Goal: Information Seeking & Learning: Learn about a topic

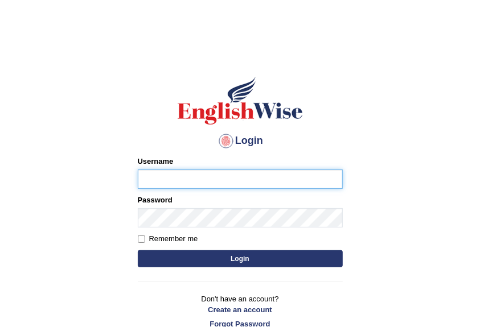
click at [185, 181] on input "Username" at bounding box center [240, 179] width 205 height 19
type input "NancyN"
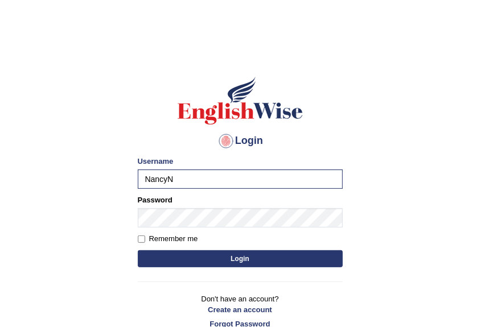
click at [154, 260] on button "Login" at bounding box center [240, 259] width 205 height 17
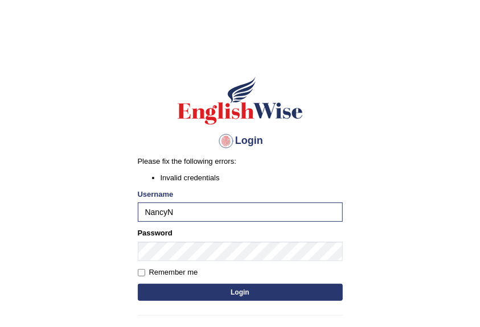
click at [158, 284] on button "Login" at bounding box center [240, 292] width 205 height 17
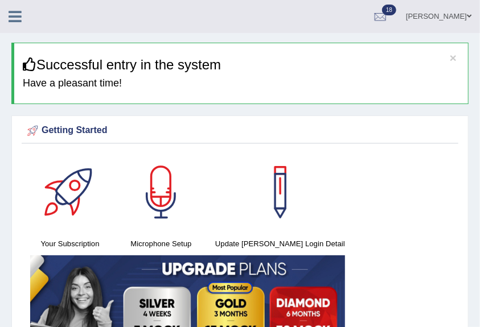
click at [19, 23] on icon at bounding box center [15, 16] width 13 height 15
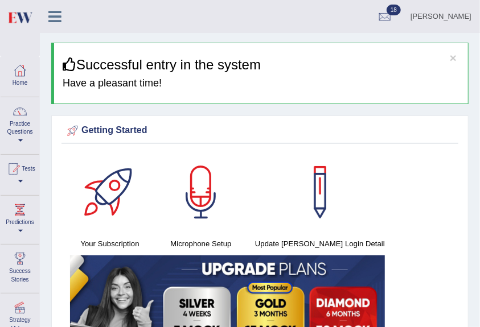
click at [50, 16] on icon at bounding box center [54, 16] width 13 height 15
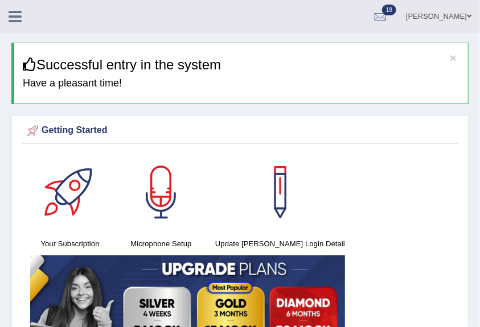
click at [17, 15] on icon at bounding box center [15, 16] width 13 height 15
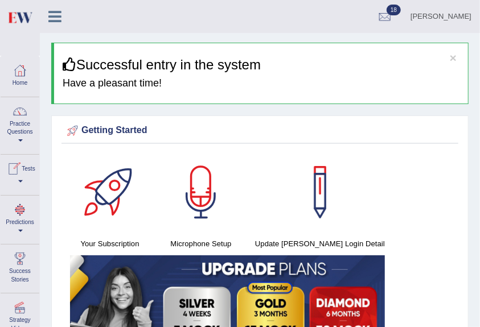
click at [17, 124] on link "Practice Questions" at bounding box center [20, 124] width 39 height 54
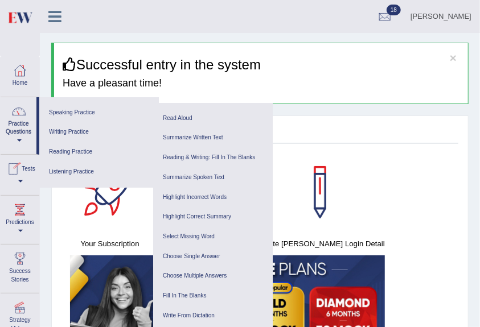
click at [21, 177] on div at bounding box center [13, 169] width 17 height 17
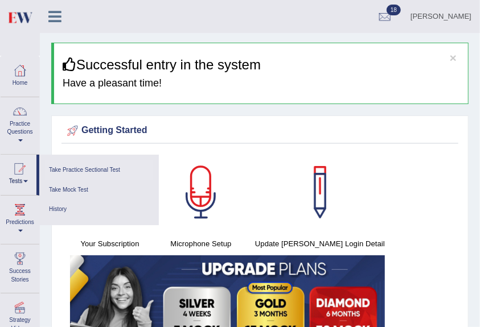
click at [96, 169] on link "Take Practice Sectional Test" at bounding box center [99, 171] width 108 height 20
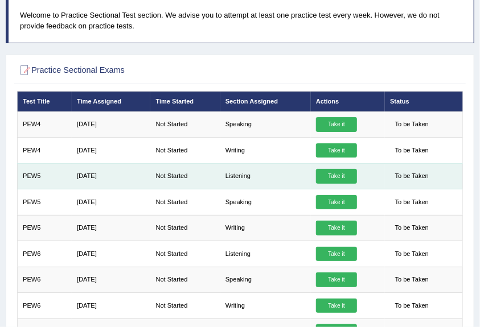
click at [337, 175] on link "Take it" at bounding box center [336, 176] width 41 height 15
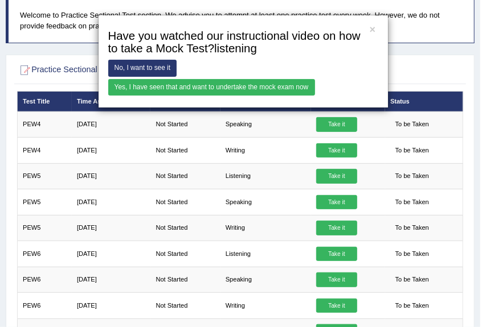
click at [178, 84] on link "Yes, I have seen that and want to undertake the mock exam now" at bounding box center [211, 87] width 207 height 17
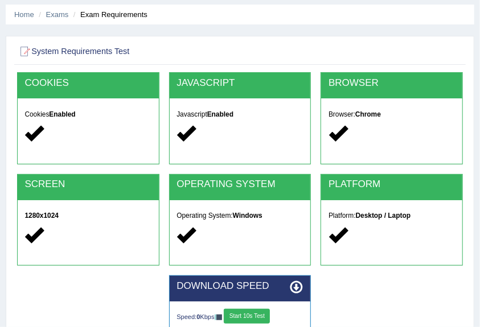
scroll to position [151, 0]
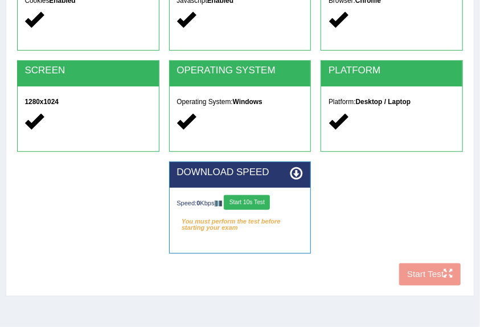
click at [263, 206] on button "Start 10s Test" at bounding box center [247, 202] width 46 height 15
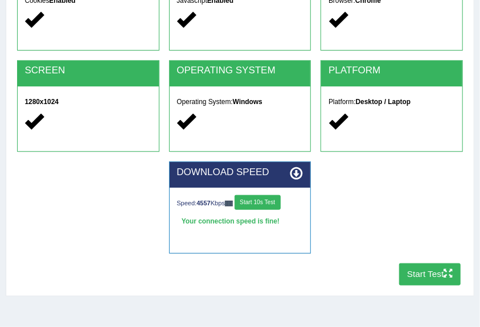
click at [423, 275] on button "Start Test" at bounding box center [430, 275] width 62 height 22
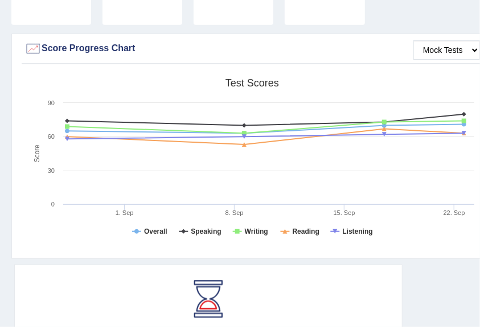
click at [23, 244] on div "Created with Highcharts 7.1.2 Score Test scores Overall Speaking Writing Readin…" at bounding box center [252, 163] width 461 height 180
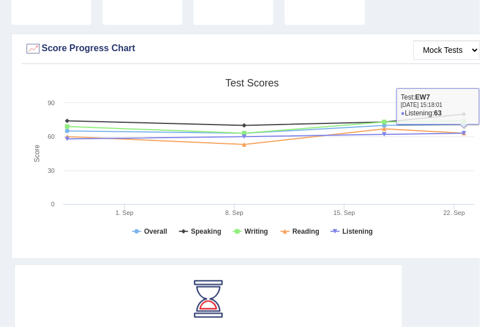
click at [452, 206] on rect at bounding box center [252, 161] width 456 height 177
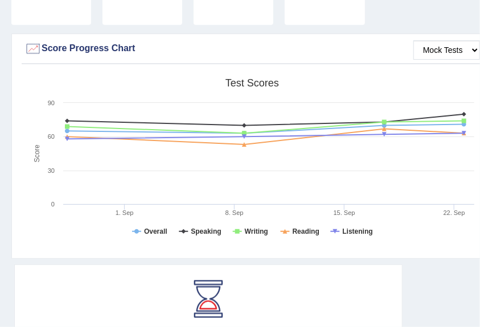
click at [460, 210] on tspan "22. Sep" at bounding box center [455, 213] width 22 height 7
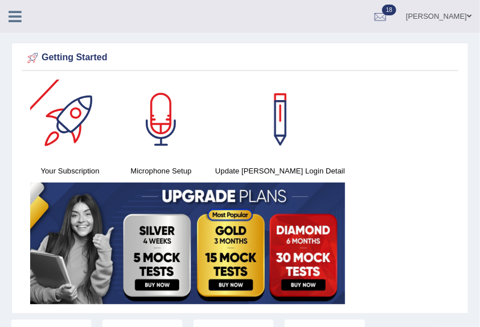
click at [14, 19] on icon at bounding box center [15, 16] width 13 height 15
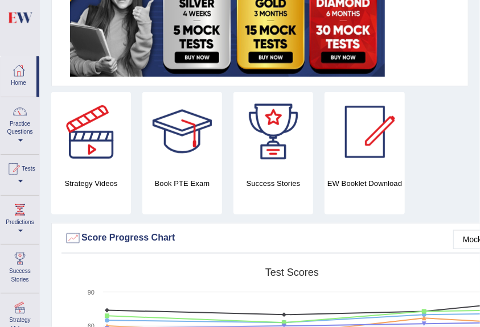
scroll to position [304, 0]
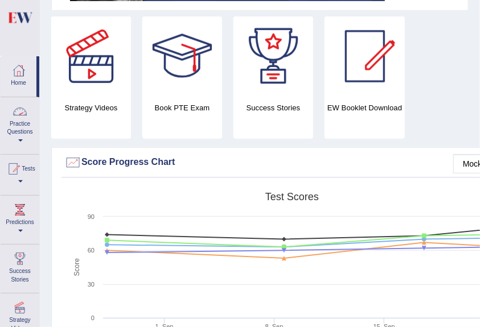
click at [17, 116] on div at bounding box center [19, 111] width 17 height 17
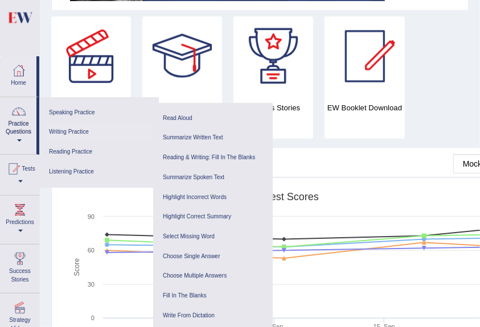
click at [65, 131] on link "Writing Practice" at bounding box center [99, 132] width 108 height 20
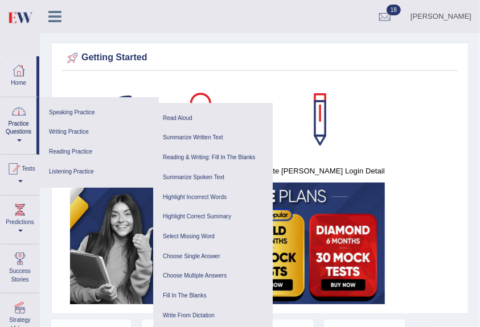
click at [28, 129] on link "Practice Questions" at bounding box center [19, 124] width 36 height 54
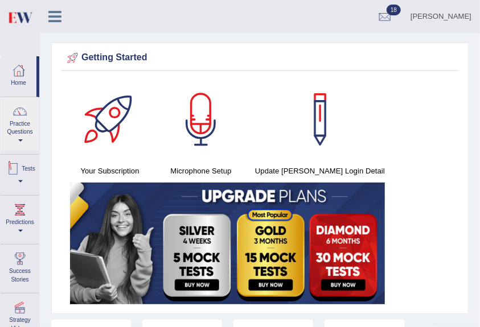
click at [21, 183] on link "Tests" at bounding box center [20, 173] width 39 height 37
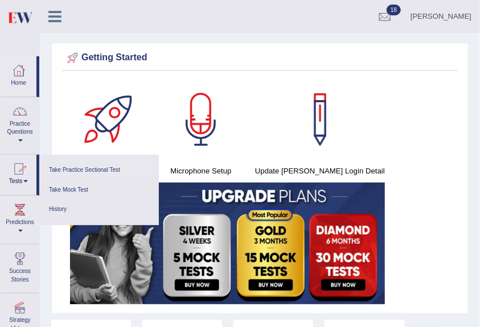
click at [104, 170] on link "Take Practice Sectional Test" at bounding box center [99, 171] width 108 height 20
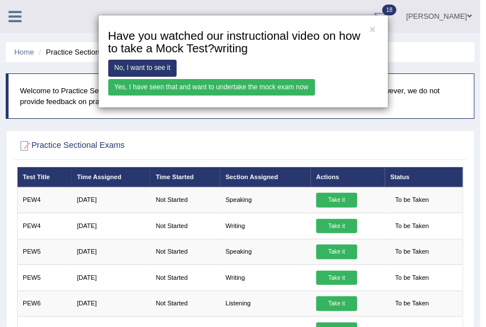
click at [236, 85] on link "Yes, I have seen that and want to undertake the mock exam now" at bounding box center [211, 87] width 207 height 17
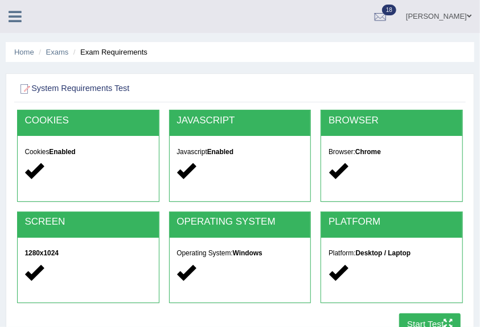
scroll to position [76, 0]
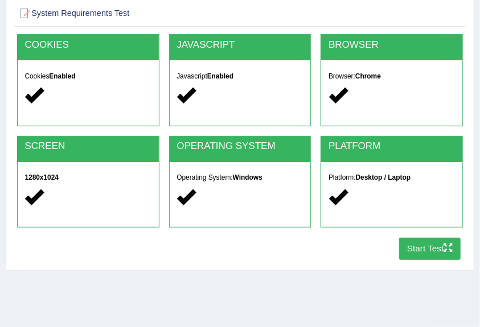
click at [417, 245] on button "Start Test" at bounding box center [430, 249] width 62 height 22
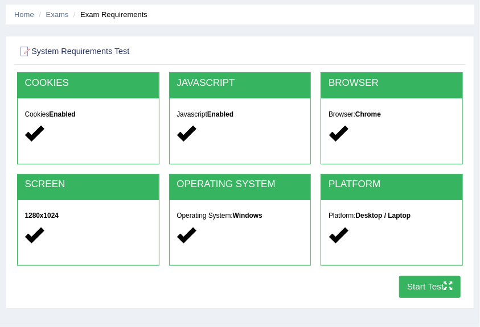
click at [436, 292] on button "Start Test" at bounding box center [430, 287] width 62 height 22
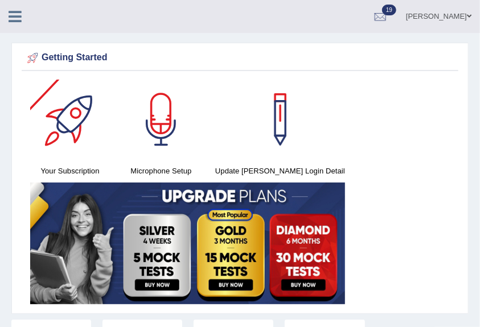
click at [21, 9] on icon at bounding box center [15, 16] width 13 height 15
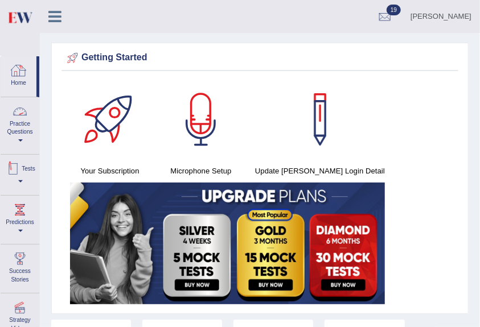
click at [21, 140] on span at bounding box center [20, 141] width 5 height 2
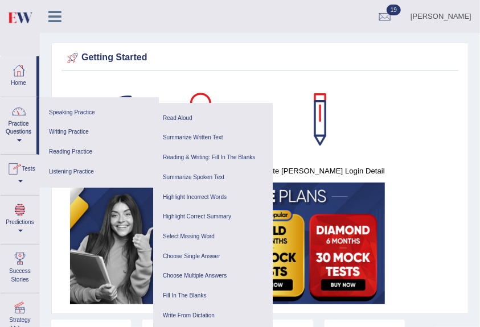
click at [21, 183] on link "Tests" at bounding box center [20, 173] width 39 height 37
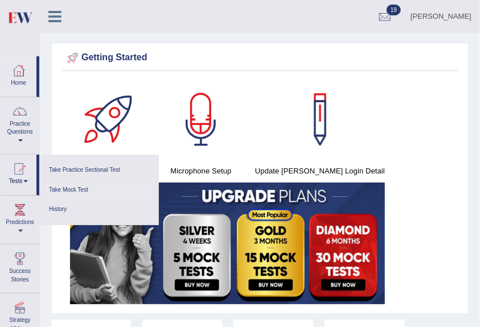
click at [77, 188] on link "Take Mock Test" at bounding box center [99, 191] width 108 height 20
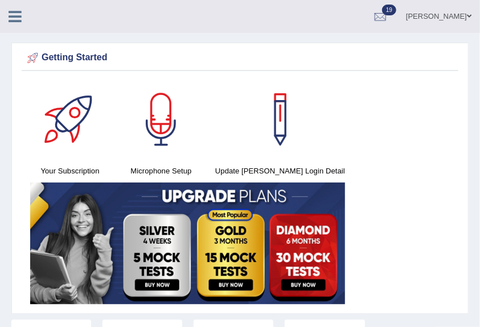
click at [10, 11] on icon at bounding box center [15, 16] width 13 height 15
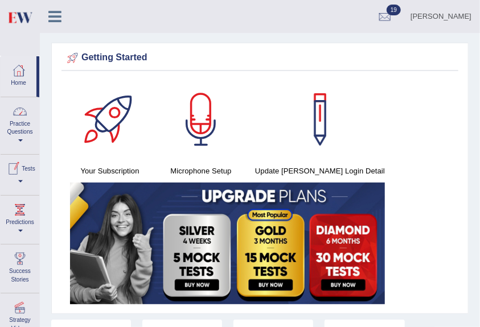
click at [23, 181] on link "Tests" at bounding box center [20, 173] width 39 height 37
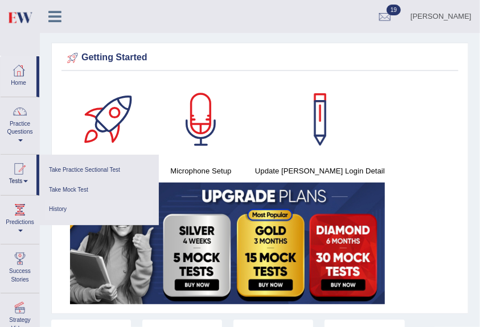
click at [64, 204] on link "History" at bounding box center [99, 210] width 108 height 20
click at [66, 206] on link "History" at bounding box center [99, 210] width 108 height 20
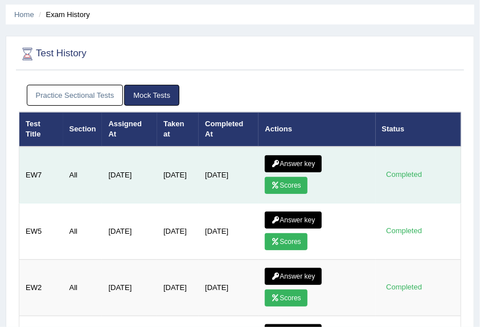
scroll to position [114, 0]
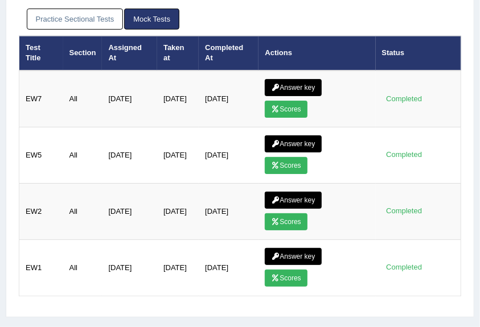
click at [66, 17] on link "Practice Sectional Tests" at bounding box center [75, 19] width 97 height 21
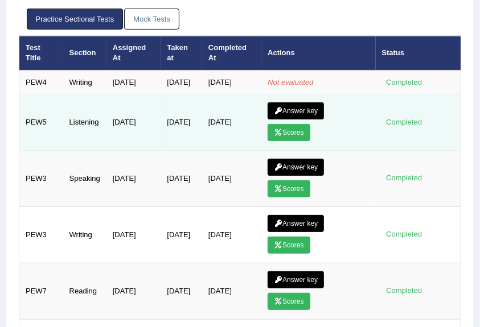
click at [309, 116] on link "Answer key" at bounding box center [296, 111] width 56 height 17
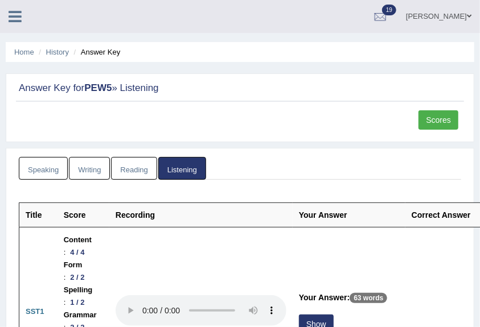
click at [438, 117] on link "Scores" at bounding box center [439, 119] width 40 height 19
click at [79, 164] on link "Writing" at bounding box center [89, 168] width 41 height 23
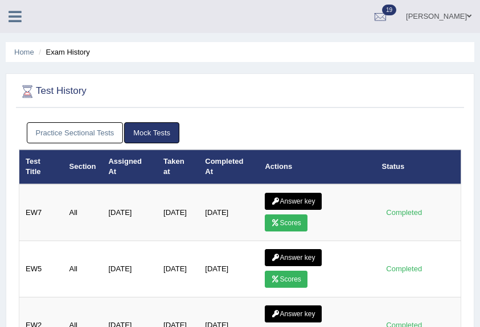
scroll to position [114, 0]
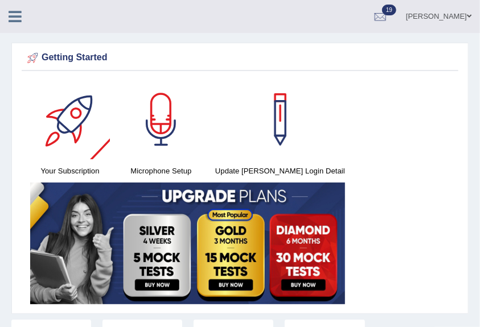
click at [13, 18] on icon at bounding box center [15, 16] width 13 height 15
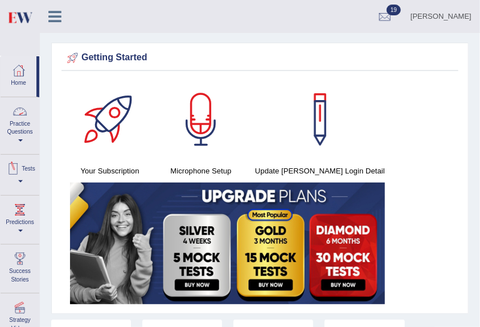
click at [18, 134] on link "Practice Questions" at bounding box center [20, 124] width 39 height 54
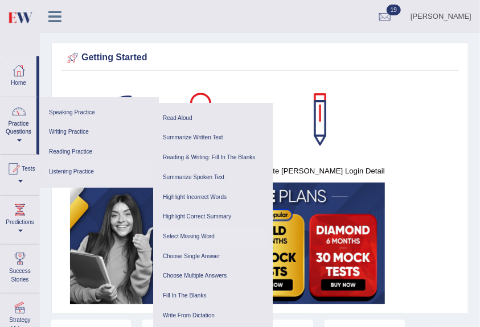
click at [206, 236] on link "Select Missing Word" at bounding box center [213, 237] width 108 height 20
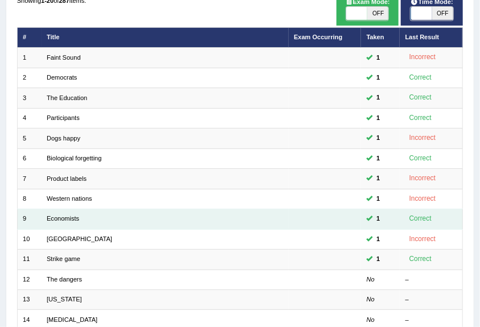
scroll to position [228, 0]
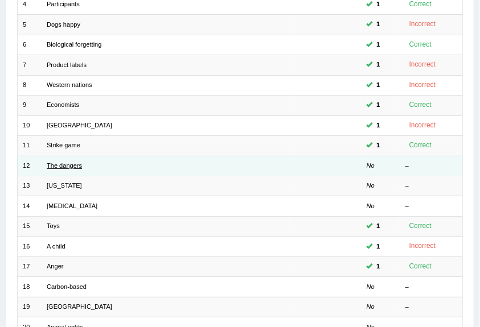
click at [69, 166] on link "The dangers" at bounding box center [64, 165] width 35 height 7
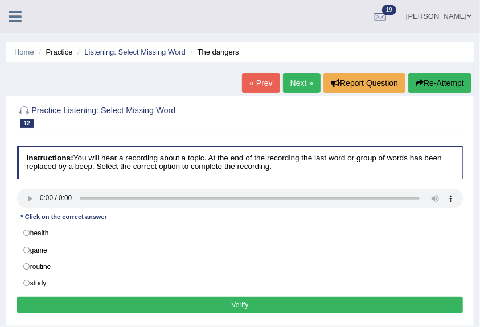
scroll to position [76, 0]
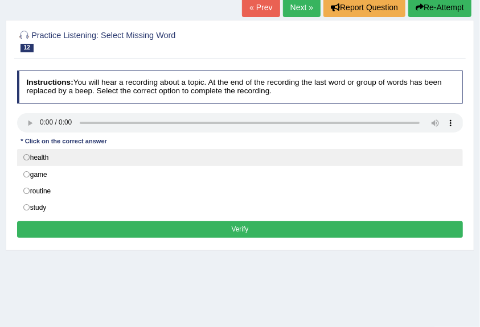
click at [60, 159] on label "health" at bounding box center [240, 157] width 446 height 17
radio input "true"
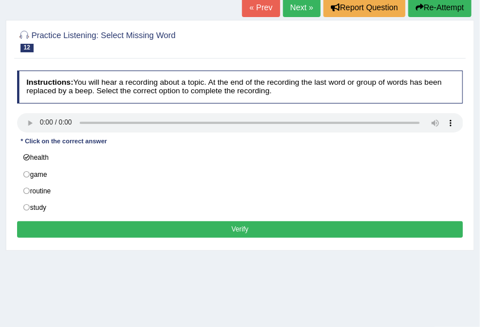
click at [134, 226] on button "Verify" at bounding box center [240, 230] width 446 height 17
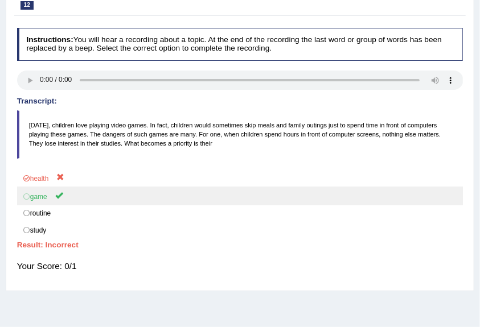
scroll to position [5, 0]
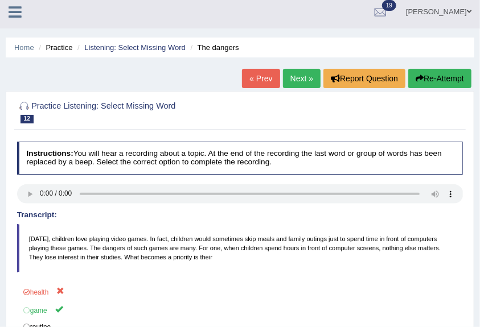
click at [304, 81] on link "Next »" at bounding box center [302, 78] width 38 height 19
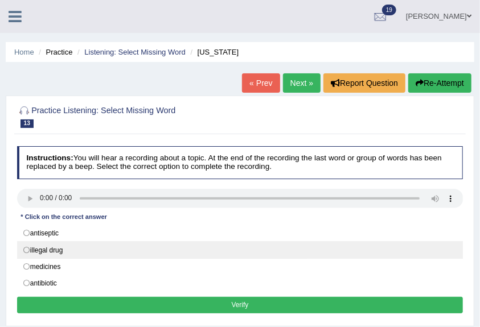
click at [66, 247] on label "illegal drug" at bounding box center [240, 249] width 446 height 17
radio input "true"
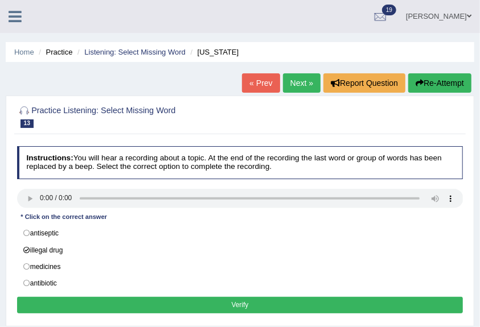
click at [94, 304] on button "Verify" at bounding box center [240, 305] width 446 height 17
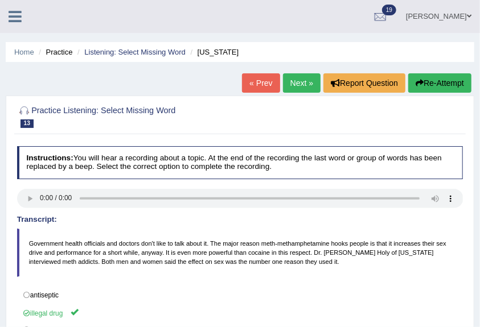
click at [302, 83] on link "Next »" at bounding box center [302, 82] width 38 height 19
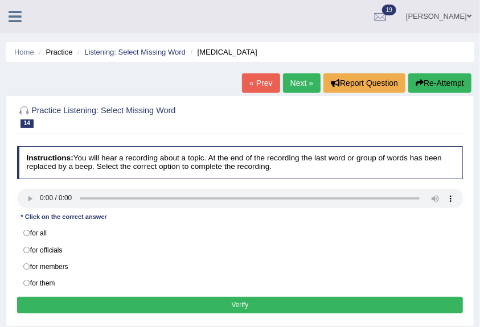
click at [80, 290] on div "Instructions: You will hear a recording about a topic. At the end of the record…" at bounding box center [239, 232] width 451 height 180
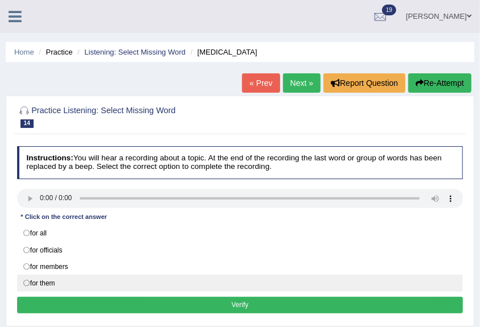
click at [82, 285] on label "for them" at bounding box center [240, 283] width 446 height 17
radio input "true"
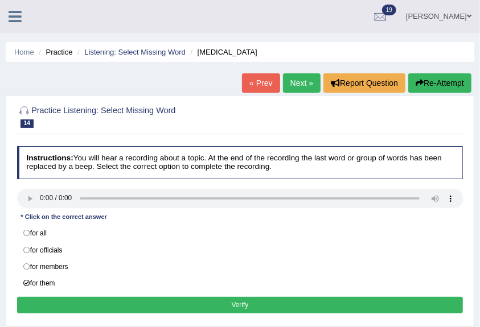
click at [85, 297] on button "Verify" at bounding box center [240, 305] width 446 height 17
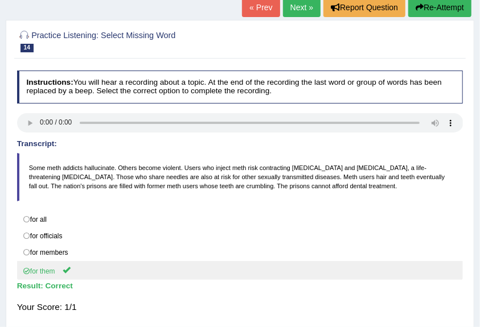
scroll to position [190, 0]
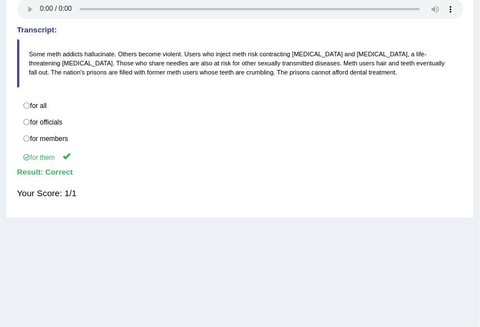
click at [450, 276] on div "Home Practice Listening: Select Missing Word HIV « Prev Next » Report Question …" at bounding box center [240, 94] width 480 height 569
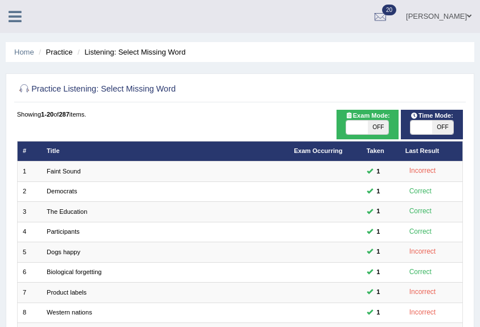
scroll to position [222, 0]
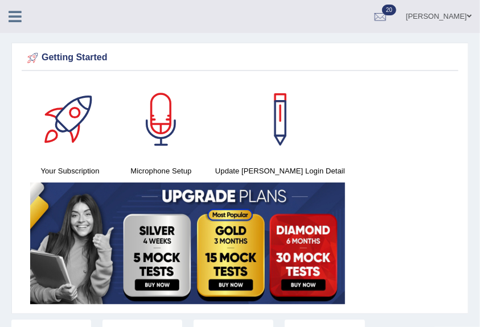
click at [15, 15] on icon at bounding box center [15, 16] width 13 height 15
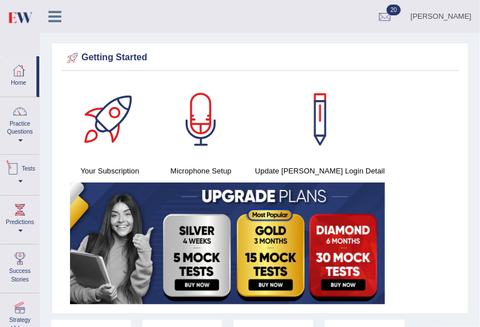
click at [19, 180] on link "Tests" at bounding box center [20, 173] width 39 height 37
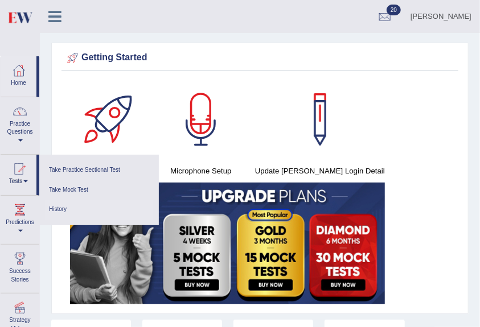
click at [60, 206] on link "History" at bounding box center [99, 210] width 108 height 20
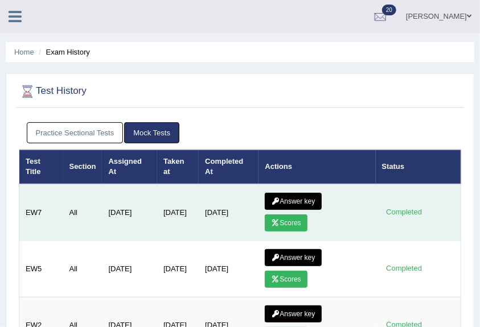
scroll to position [38, 0]
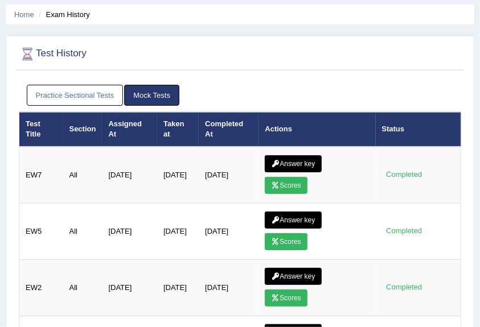
click at [69, 100] on link "Practice Sectional Tests" at bounding box center [75, 95] width 97 height 21
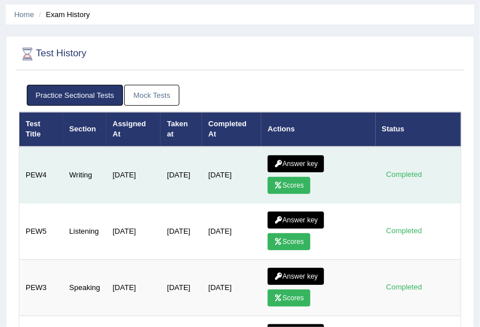
click at [301, 164] on link "Answer key" at bounding box center [296, 163] width 56 height 17
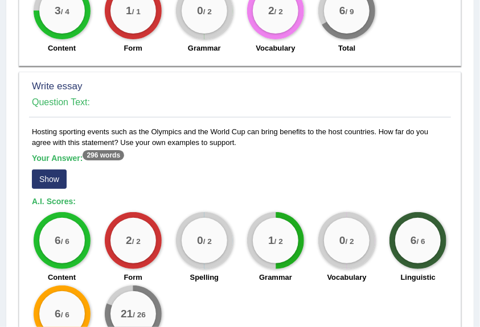
scroll to position [721, 0]
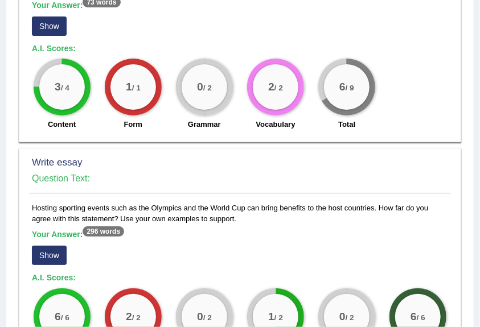
click at [41, 247] on button "Show" at bounding box center [49, 255] width 35 height 19
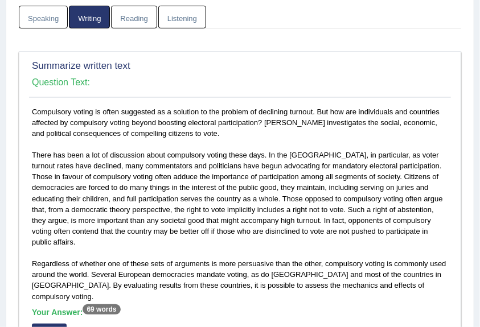
scroll to position [0, 0]
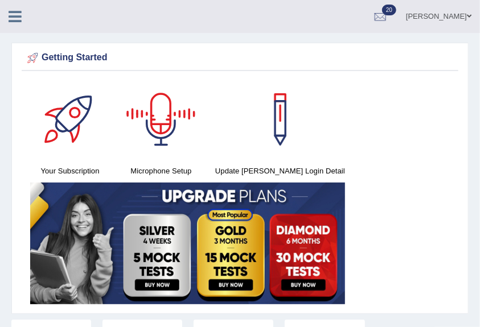
click at [9, 19] on icon at bounding box center [15, 16] width 13 height 15
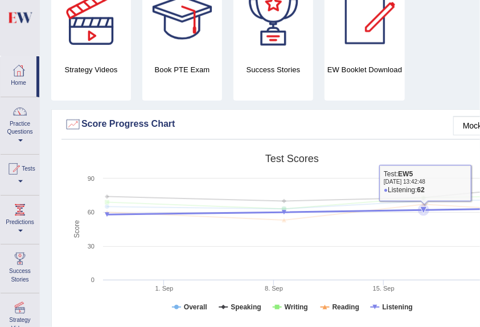
scroll to position [304, 0]
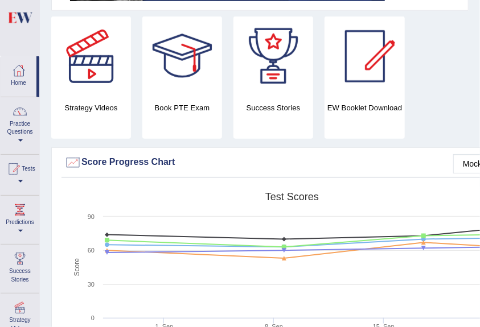
click at [16, 83] on link "Home" at bounding box center [19, 74] width 36 height 37
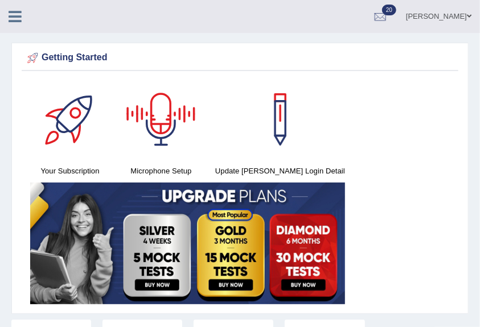
click at [19, 17] on icon at bounding box center [15, 16] width 13 height 15
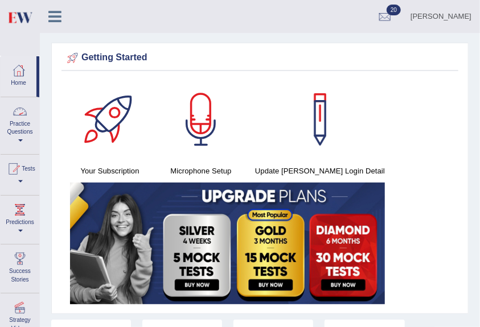
click at [16, 126] on link "Practice Questions" at bounding box center [20, 124] width 39 height 54
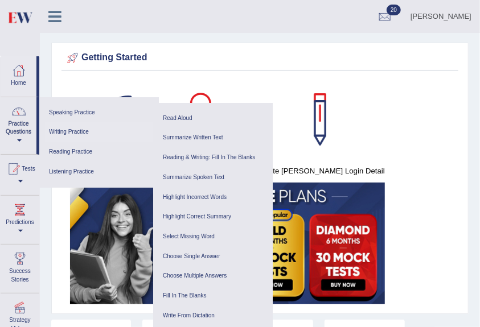
click at [76, 133] on link "Writing Practice" at bounding box center [99, 132] width 108 height 20
click at [220, 138] on link "Summarize Written Text" at bounding box center [213, 138] width 108 height 20
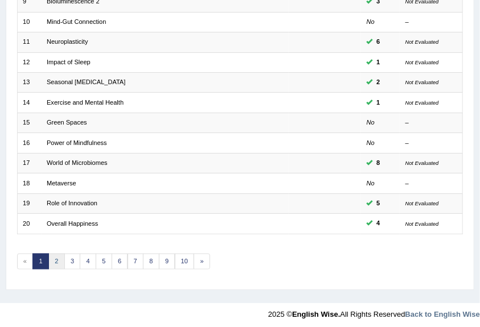
drag, startPoint x: 62, startPoint y: 245, endPoint x: 56, endPoint y: 249, distance: 7.3
click at [56, 249] on div "Showing 1-20 of 600 items. # Title Exam Occurring Taken Last Result 1 [PERSON_N…" at bounding box center [240, 29] width 446 height 503
click at [72, 257] on link "3" at bounding box center [72, 262] width 17 height 16
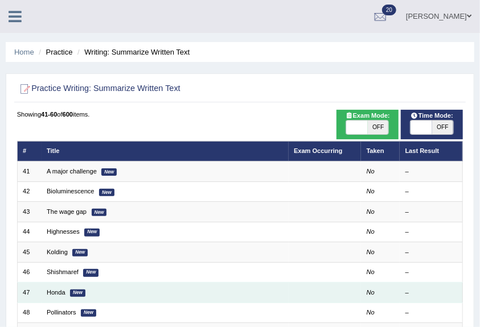
click at [77, 293] on em "New" at bounding box center [77, 293] width 15 height 7
click at [80, 293] on em "New" at bounding box center [77, 293] width 15 height 7
click at [52, 291] on link "Honda" at bounding box center [56, 292] width 19 height 7
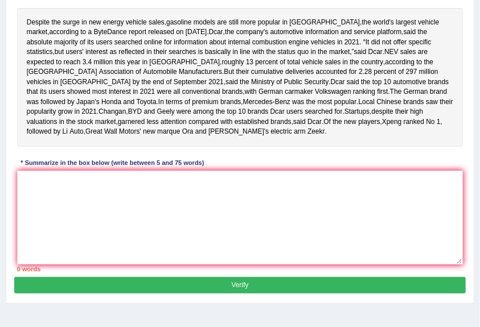
scroll to position [151, 0]
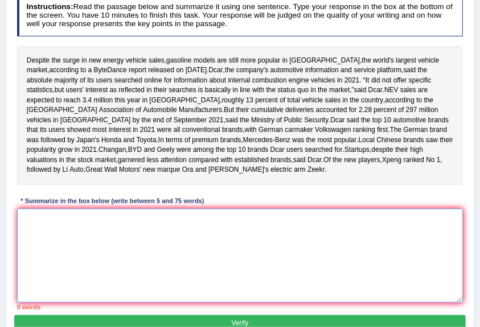
click at [28, 277] on textarea at bounding box center [240, 256] width 446 height 94
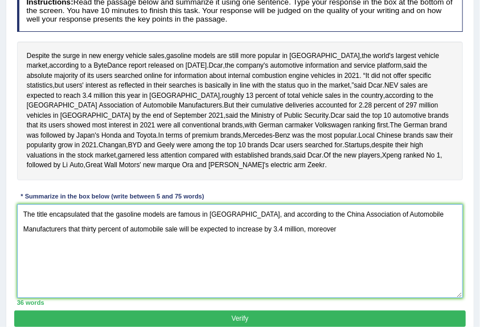
scroll to position [194, 0]
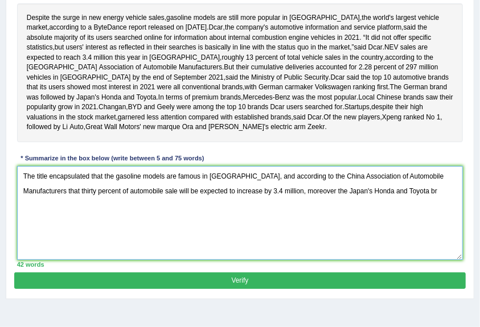
click at [278, 252] on textarea "The title encapsulated that the gasoline models are famous in China, and accord…" at bounding box center [240, 213] width 446 height 94
click at [407, 247] on textarea "The title encapsulated that the gasoline models are famous in China, and accord…" at bounding box center [240, 213] width 446 height 94
click at [278, 249] on textarea "The title encapsulated that the gasoline models are famous in China, and accord…" at bounding box center [240, 213] width 446 height 94
click at [400, 249] on textarea "The title encapsulated that the gasoline models are famous in China, and accord…" at bounding box center [240, 213] width 446 height 94
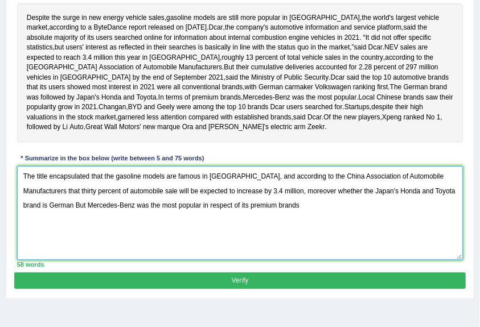
click at [226, 260] on textarea "The title encapsulated that the gasoline models are famous in China, and accord…" at bounding box center [240, 213] width 446 height 94
click at [259, 260] on textarea "The title encapsulated that the gasoline models are famous in China, and accord…" at bounding box center [240, 213] width 446 height 94
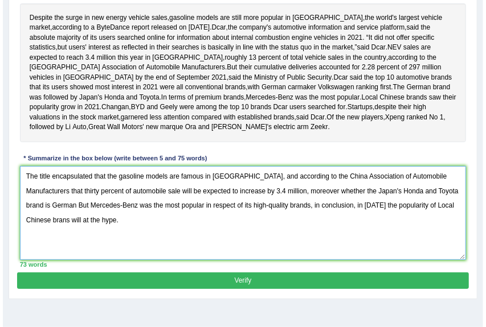
scroll to position [270, 0]
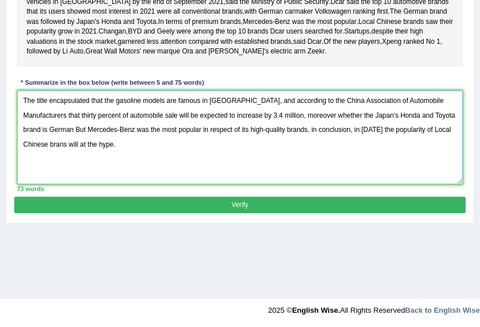
type textarea "The title encapsulated that the gasoline models are famous in China, and accord…"
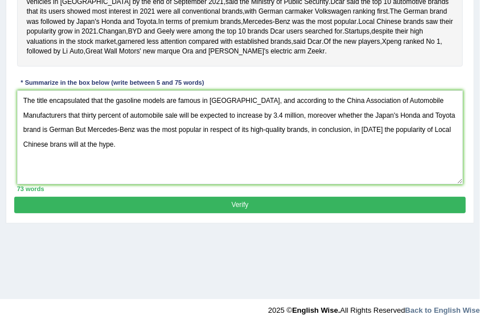
click at [206, 214] on button "Verify" at bounding box center [239, 205] width 451 height 17
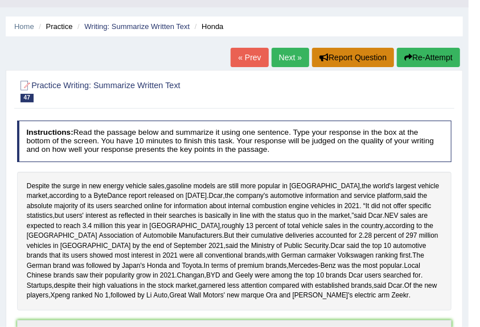
scroll to position [0, 0]
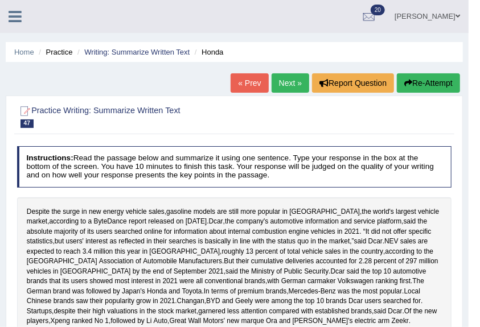
click at [435, 83] on button "Re-Attempt" at bounding box center [428, 82] width 63 height 19
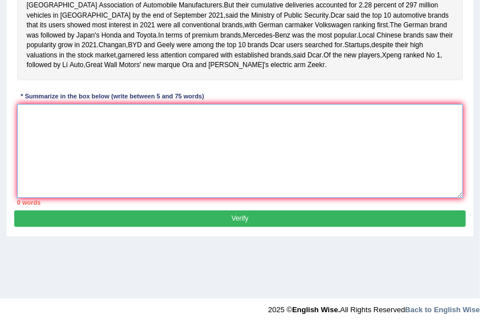
click at [39, 169] on textarea at bounding box center [240, 151] width 446 height 94
paste textarea "he title encapsulated that the gasoline models are famous in China, and accordi…"
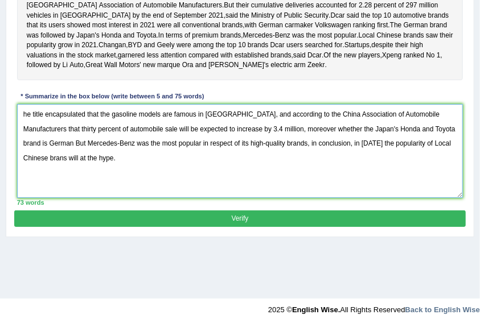
click at [21, 165] on textarea "he title encapsulated that the gasoline models are famous in China, and accordi…" at bounding box center [240, 151] width 446 height 94
type textarea "The title encapsulated that the gasoline models are famous in [GEOGRAPHIC_DATA]…"
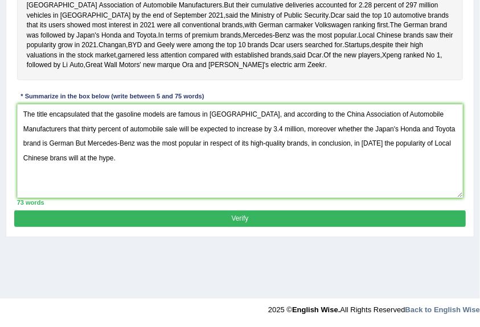
click at [259, 227] on button "Verify" at bounding box center [239, 219] width 451 height 17
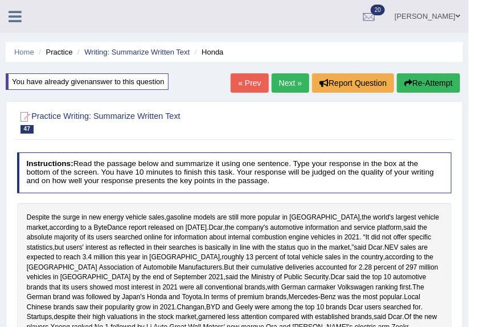
click at [402, 76] on button "Re-Attempt" at bounding box center [428, 82] width 63 height 19
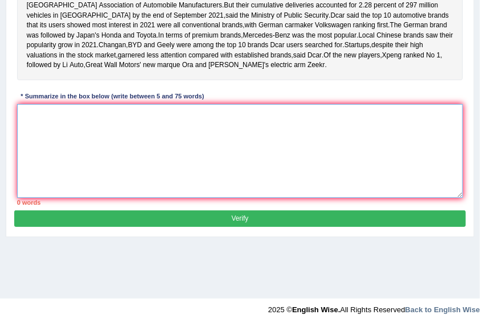
click at [24, 177] on textarea at bounding box center [240, 151] width 446 height 94
paste textarea "The title encapsulated that the gasoline models are famous in China, and accord…"
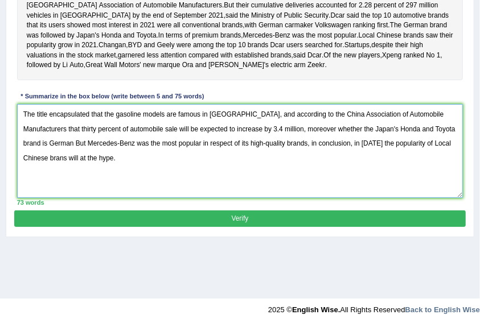
click at [140, 178] on textarea "The title encapsulated that the gasoline models are famous in China, and accord…" at bounding box center [240, 151] width 446 height 94
click at [439, 180] on textarea "The title encapsulated that the gasoline models are famous in China, and accord…" at bounding box center [240, 151] width 446 height 94
click at [453, 178] on textarea "The title encapsulated that the gasoline models are famous in China, and accord…" at bounding box center [240, 151] width 446 height 94
type textarea "The title encapsulated that the gasoline models are famous in China, and accord…"
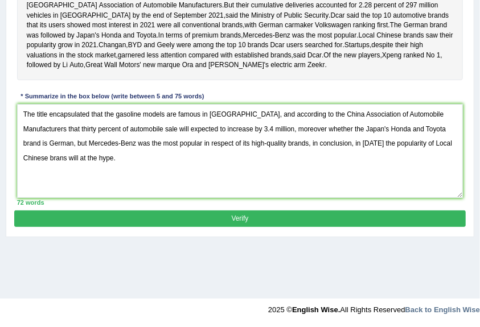
click at [219, 227] on button "Verify" at bounding box center [239, 219] width 451 height 17
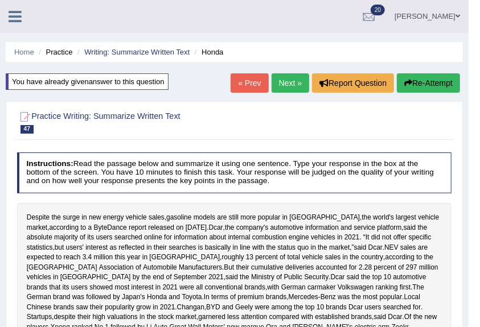
click at [423, 82] on button "Re-Attempt" at bounding box center [428, 82] width 63 height 19
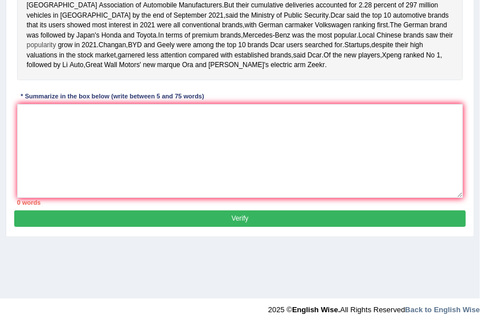
scroll to position [301, 0]
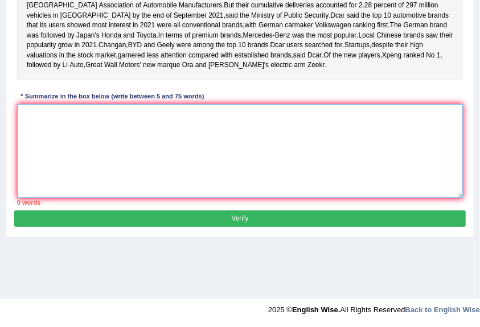
click at [19, 158] on textarea at bounding box center [240, 151] width 446 height 94
paste textarea "he title encapsulated that the gasoline models are famous in China, and accordi…"
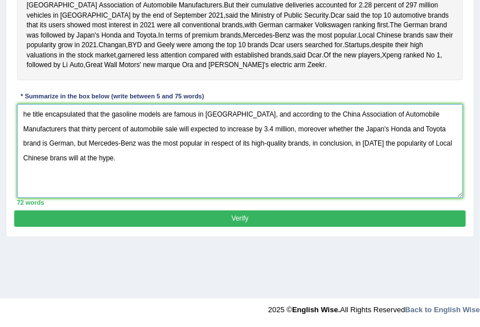
click at [21, 162] on textarea "he title encapsulated that the gasoline models are famous in China, and accordi…" at bounding box center [240, 151] width 446 height 94
click at [28, 161] on textarea "The title encapsulated that the gasoline models are famous in China, and accord…" at bounding box center [240, 151] width 446 height 94
click at [27, 165] on textarea "The title encapsulated that the gasoline models are famous in China, and accord…" at bounding box center [240, 151] width 446 height 94
click at [27, 161] on textarea "The title encapsulated that the gasoline models are famous in China, and accord…" at bounding box center [240, 151] width 446 height 94
click at [72, 198] on textarea "The title encapsulated that the gasoline models are famous in China, and accord…" at bounding box center [240, 151] width 446 height 94
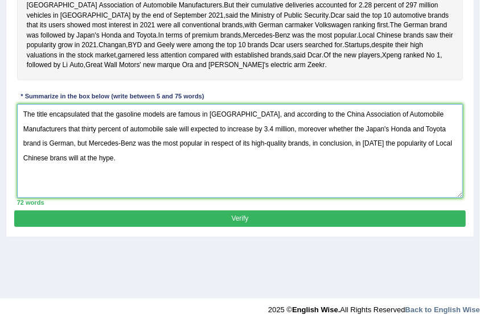
click at [246, 192] on textarea "The title encapsulated that the gasoline models are famous in China, and accord…" at bounding box center [240, 151] width 446 height 94
click at [186, 194] on textarea "The title encapsulated that the gasoline models are famous in China, and accord…" at bounding box center [240, 151] width 446 height 94
click at [211, 193] on textarea "The title encapsulated that the gasoline models are famous in China, and accord…" at bounding box center [240, 151] width 446 height 94
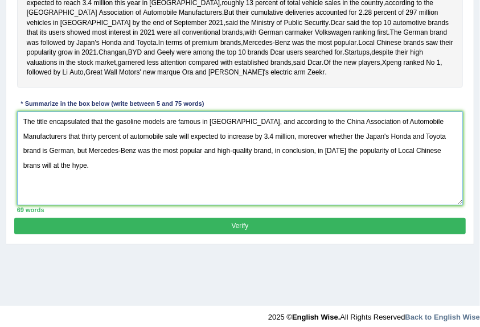
click at [384, 206] on textarea "The title encapsulated that the gasoline models are famous in China, and accord…" at bounding box center [240, 159] width 446 height 94
click at [381, 206] on textarea "The title encapsulated that the gasoline models are famous in China, and accord…" at bounding box center [240, 159] width 446 height 94
click at [402, 206] on textarea "The title encapsulated that the gasoline models are famous in China, and accord…" at bounding box center [240, 159] width 446 height 94
type textarea "The title encapsulated that the gasoline models are famous in China, and accord…"
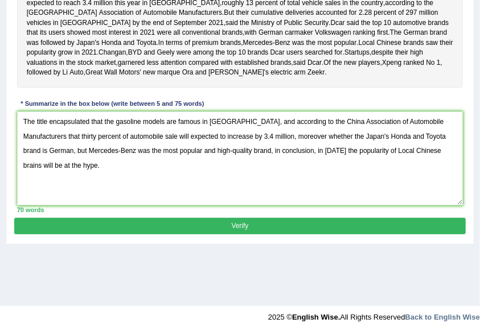
click at [351, 235] on button "Verify" at bounding box center [239, 226] width 451 height 17
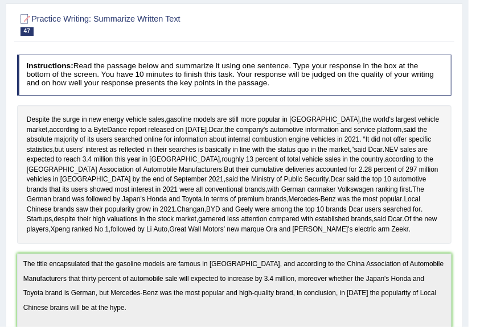
scroll to position [0, 0]
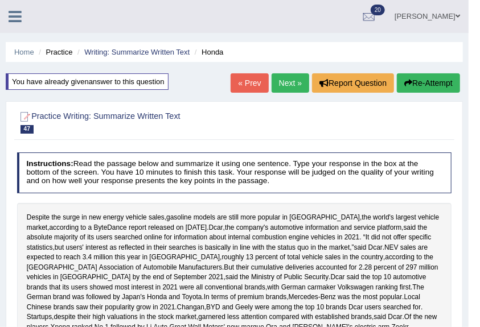
click at [424, 88] on button "Re-Attempt" at bounding box center [428, 82] width 63 height 19
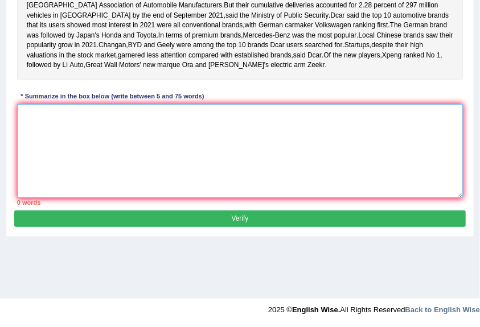
click at [23, 162] on textarea at bounding box center [240, 151] width 446 height 94
click at [23, 160] on textarea at bounding box center [240, 151] width 446 height 94
paste textarea "The title encapsulated that the gasoline models are famous in [GEOGRAPHIC_DATA]…"
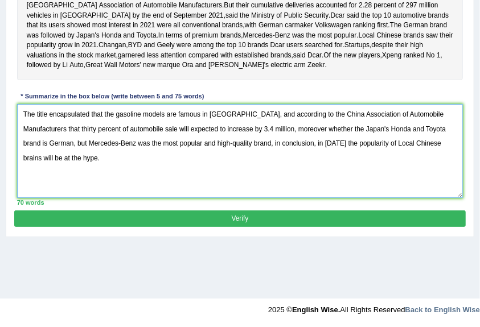
click at [216, 178] on textarea "The title encapsulated that the gasoline models are famous in [GEOGRAPHIC_DATA]…" at bounding box center [240, 151] width 446 height 94
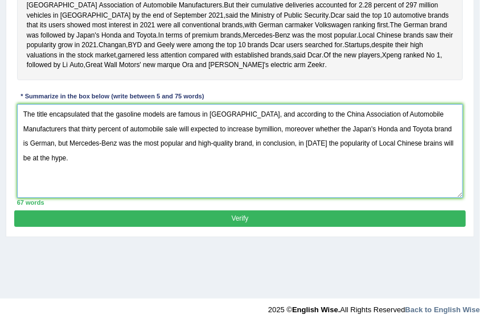
click at [222, 177] on textarea "The title encapsulated that the gasoline models are famous in [GEOGRAPHIC_DATA]…" at bounding box center [240, 151] width 446 height 94
click at [130, 177] on textarea "The title encapsulated that the gasoline models are famous in [GEOGRAPHIC_DATA]…" at bounding box center [240, 151] width 446 height 94
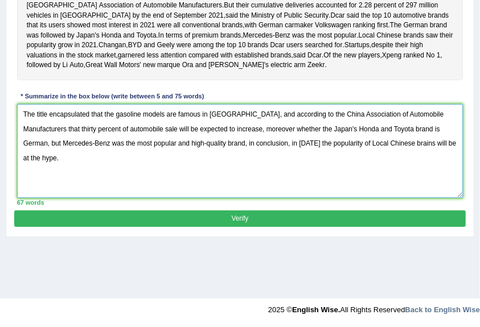
type textarea "The title encapsulated that the gasoline models are famous in [GEOGRAPHIC_DATA]…"
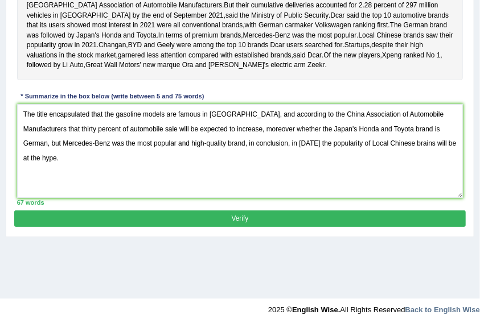
click at [204, 227] on button "Verify" at bounding box center [239, 219] width 451 height 17
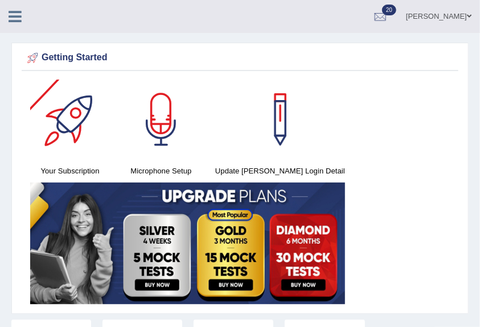
click at [10, 21] on icon at bounding box center [15, 16] width 13 height 15
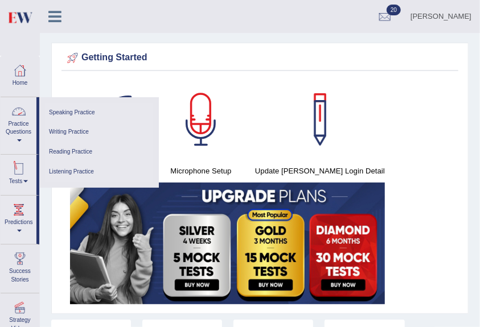
click at [28, 178] on link "Tests" at bounding box center [19, 173] width 36 height 37
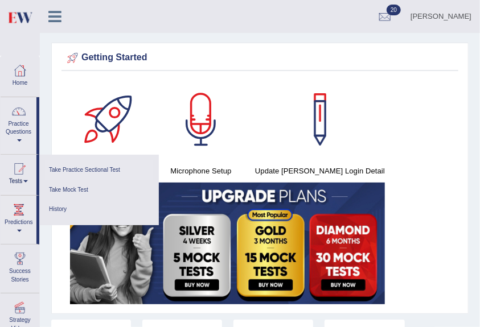
click at [62, 170] on link "Take Practice Sectional Test" at bounding box center [99, 171] width 108 height 20
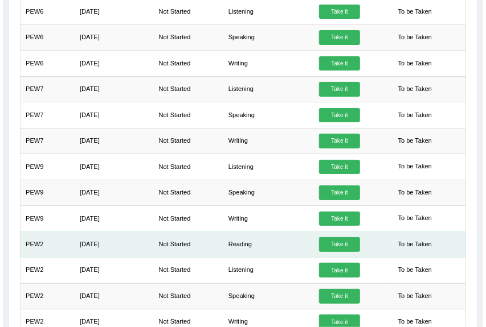
scroll to position [229, 0]
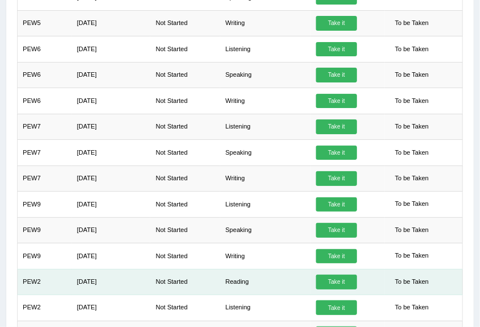
drag, startPoint x: 239, startPoint y: 280, endPoint x: 349, endPoint y: 277, distance: 109.4
click at [240, 280] on td "Reading" at bounding box center [265, 282] width 91 height 26
click at [343, 281] on link "Take it" at bounding box center [336, 282] width 41 height 15
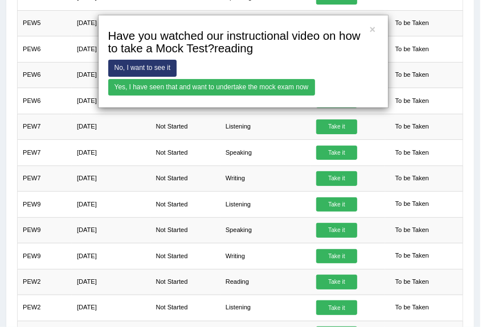
click at [161, 88] on link "Yes, I have seen that and want to undertake the mock exam now" at bounding box center [211, 87] width 207 height 17
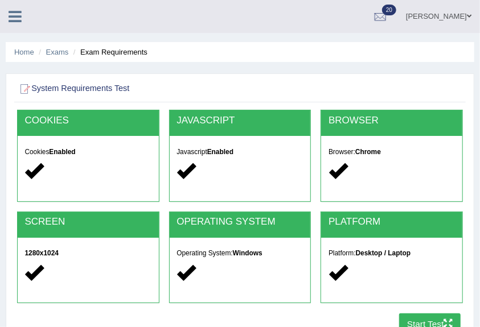
scroll to position [38, 0]
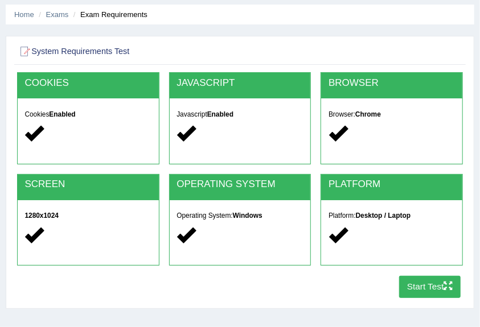
click at [419, 278] on button "Start Test" at bounding box center [430, 287] width 62 height 22
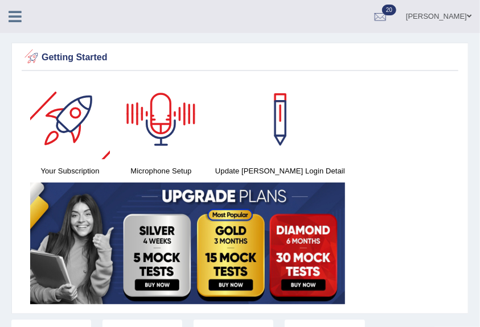
click at [9, 21] on icon at bounding box center [15, 16] width 13 height 15
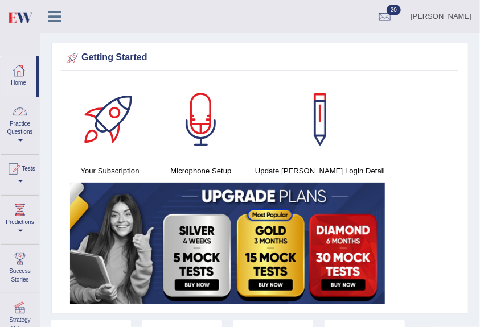
click at [17, 123] on link "Practice Questions" at bounding box center [20, 124] width 39 height 54
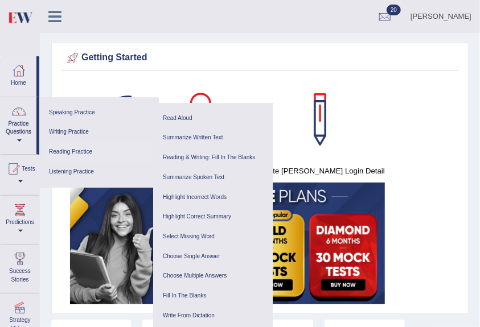
click at [80, 151] on link "Reading Practice" at bounding box center [99, 152] width 108 height 20
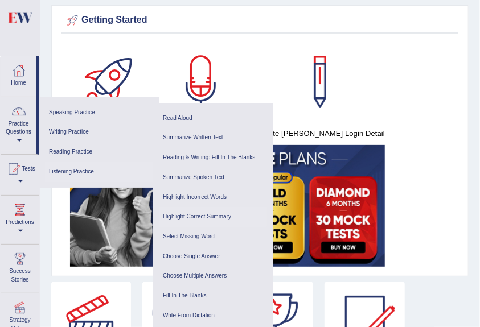
scroll to position [76, 0]
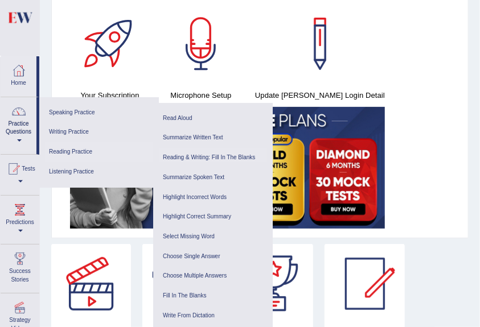
click at [189, 156] on link "Reading & Writing: Fill In The Blanks" at bounding box center [213, 158] width 108 height 20
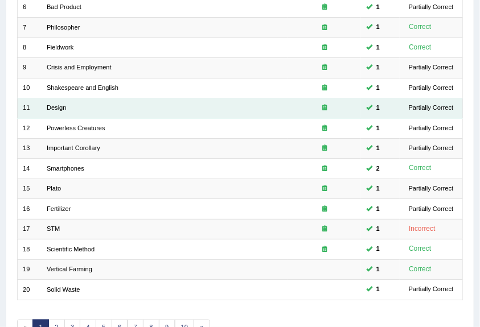
scroll to position [331, 0]
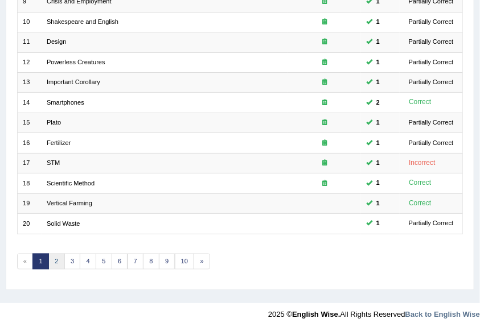
drag, startPoint x: 56, startPoint y: 257, endPoint x: 50, endPoint y: 253, distance: 7.4
click at [55, 259] on link "2" at bounding box center [56, 262] width 17 height 16
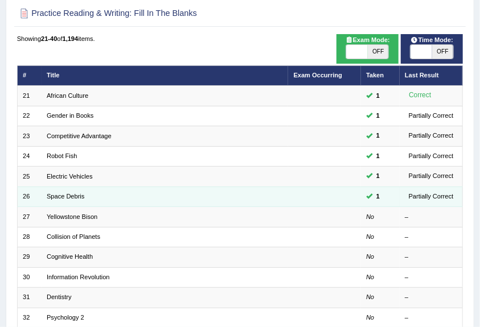
scroll to position [190, 0]
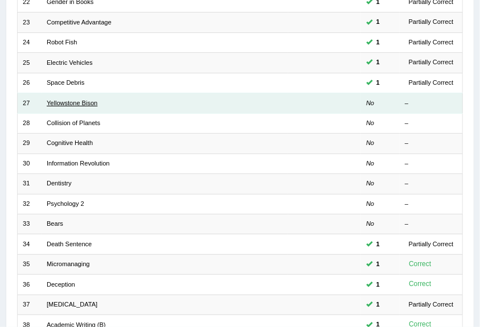
click at [73, 100] on link "Yellowstone Bison" at bounding box center [72, 103] width 51 height 7
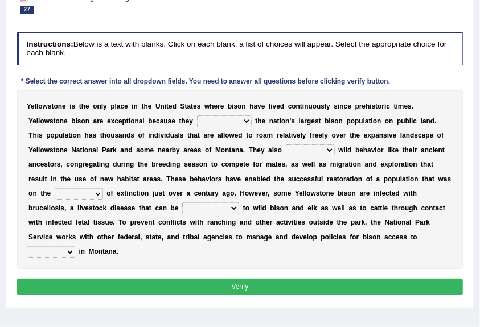
click at [233, 118] on select "congregate comprise consist compromise" at bounding box center [224, 121] width 55 height 11
select select "comprise"
click at [197, 116] on select "congregate comprise consist compromise" at bounding box center [224, 121] width 55 height 11
click at [315, 148] on select "exhibit disregard resist encourage" at bounding box center [310, 150] width 49 height 11
select select "resist"
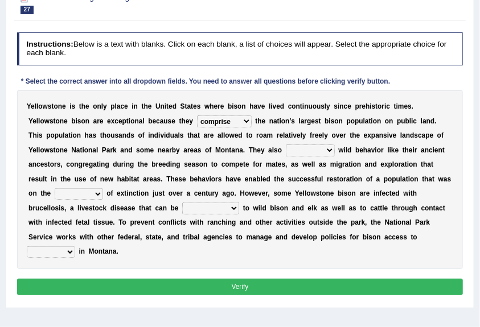
click at [286, 145] on select "exhibit disregard resist encourage" at bounding box center [310, 150] width 49 height 11
click at [77, 196] on select "brine brink danger brindle" at bounding box center [79, 193] width 48 height 11
select select "danger"
click at [55, 188] on select "brine brink danger brindle" at bounding box center [79, 193] width 48 height 11
click at [232, 206] on select "transplanted transported transgressed transmitted" at bounding box center [210, 208] width 57 height 11
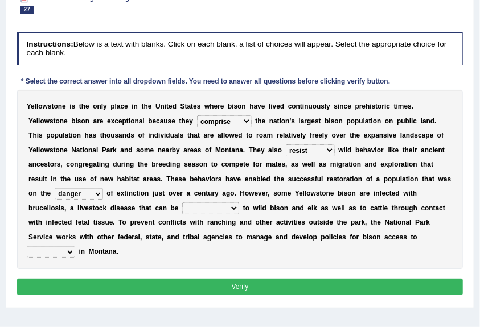
select select "transmitted"
click at [182, 203] on select "transplanted transported transgressed transmitted" at bounding box center [210, 208] width 57 height 11
click at [51, 252] on select "habitat habitat habitant food" at bounding box center [51, 252] width 48 height 11
select select "habitant"
click at [27, 247] on select "habitat habitat habitant food" at bounding box center [51, 252] width 48 height 11
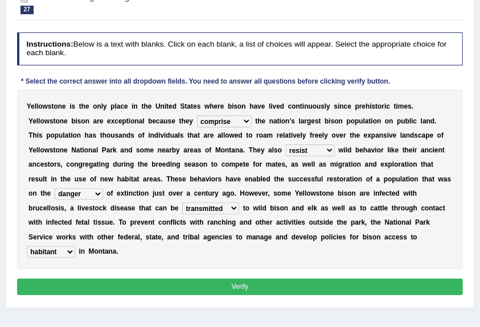
click at [103, 286] on button "Verify" at bounding box center [240, 287] width 446 height 17
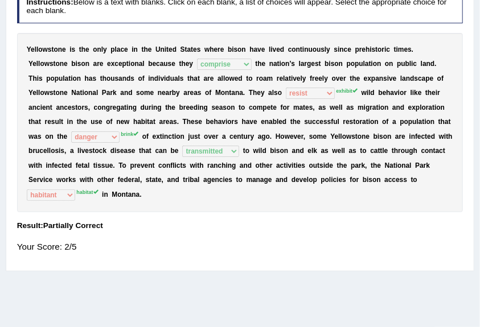
scroll to position [5, 0]
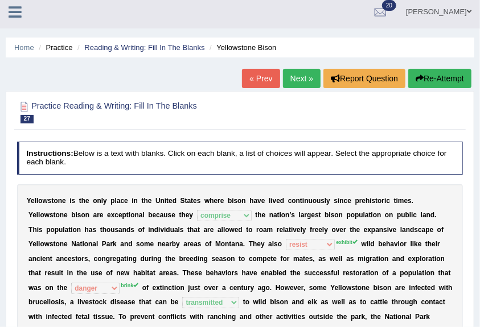
click at [306, 75] on link "Next »" at bounding box center [302, 78] width 38 height 19
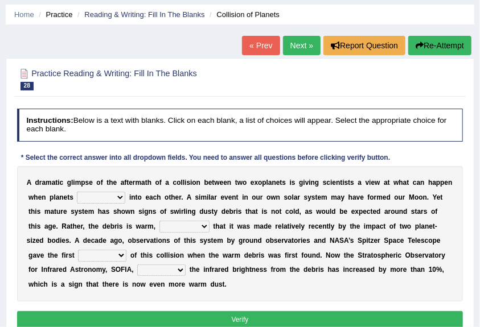
click at [301, 48] on link "Next »" at bounding box center [302, 45] width 38 height 19
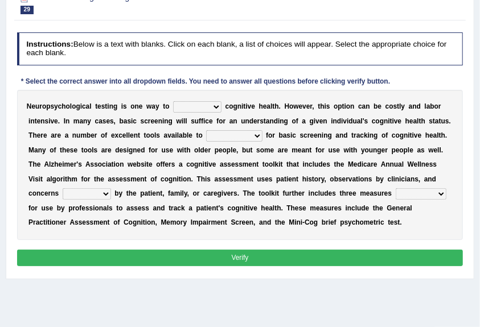
click at [198, 107] on select "obsess assess possess access" at bounding box center [197, 106] width 48 height 11
select select "assess"
click at [173, 101] on select "obsess assess possess access" at bounding box center [197, 106] width 48 height 11
click at [223, 137] on select "stationers practitioners petitioners questioners" at bounding box center [234, 135] width 56 height 11
select select "practitioners"
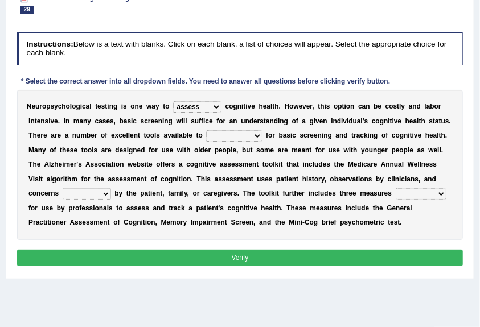
click at [206, 130] on select "stationers practitioners petitioners questioners" at bounding box center [234, 135] width 56 height 11
click at [80, 198] on select "raised rising arising praised" at bounding box center [87, 193] width 48 height 11
select select "raised"
click at [63, 188] on select "raised rising arising praised" at bounding box center [87, 193] width 48 height 11
click at [427, 194] on select "validated intimidated dilapidated antedated" at bounding box center [421, 193] width 51 height 11
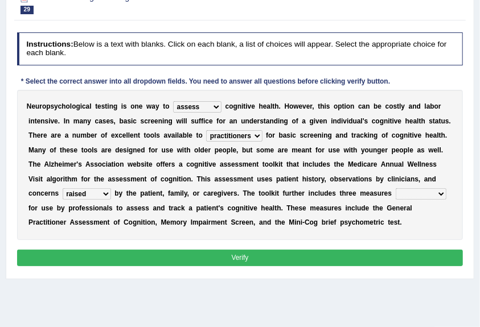
select select "validated"
click at [396, 188] on select "validated intimidated dilapidated antedated" at bounding box center [421, 193] width 51 height 11
click at [265, 256] on button "Verify" at bounding box center [240, 258] width 446 height 17
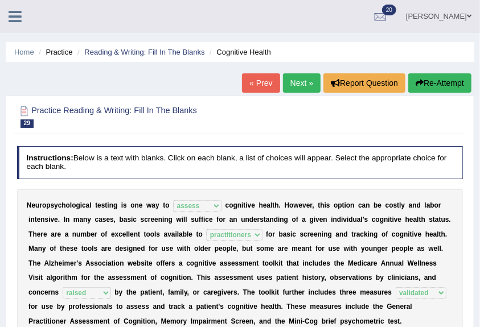
click at [305, 81] on link "Next »" at bounding box center [302, 82] width 38 height 19
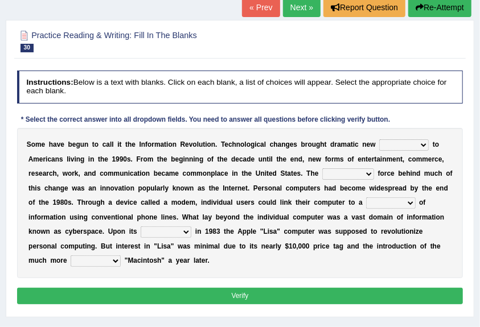
click at [401, 146] on select "challenges puzzles options confusion" at bounding box center [404, 145] width 50 height 11
select select "options"
click at [379, 140] on select "challenges puzzles options confusion" at bounding box center [404, 145] width 50 height 11
click at [408, 146] on select "challenges puzzles options confusion" at bounding box center [404, 145] width 50 height 11
click at [354, 185] on b "o" at bounding box center [354, 189] width 4 height 8
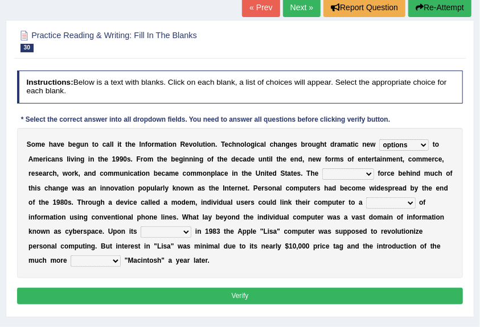
click at [347, 175] on select "unremitting uninspiring driving insinuating" at bounding box center [348, 174] width 52 height 11
select select "driving"
click at [322, 169] on select "unremitting uninspiring driving insinuating" at bounding box center [348, 174] width 52 height 11
click at [388, 204] on select "magnitude bulk wealth volume" at bounding box center [390, 203] width 49 height 11
select select "magnitude"
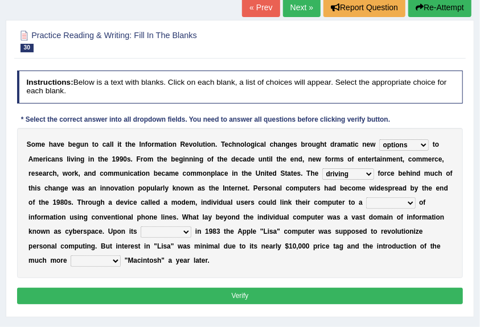
click at [366, 198] on select "magnitude bulk wealth volume" at bounding box center [390, 203] width 49 height 11
click at [180, 233] on select "relief release publication emission" at bounding box center [166, 232] width 51 height 11
select select "release"
click at [141, 227] on select "relief release publication emission" at bounding box center [166, 232] width 51 height 11
click at [71, 263] on select "convenient affordable advanced formidable" at bounding box center [96, 261] width 50 height 11
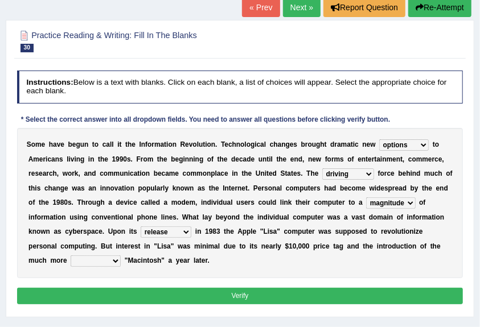
select select "affordable"
click at [71, 256] on select "convenient affordable advanced formidable" at bounding box center [96, 261] width 50 height 11
click at [78, 295] on button "Verify" at bounding box center [240, 296] width 446 height 17
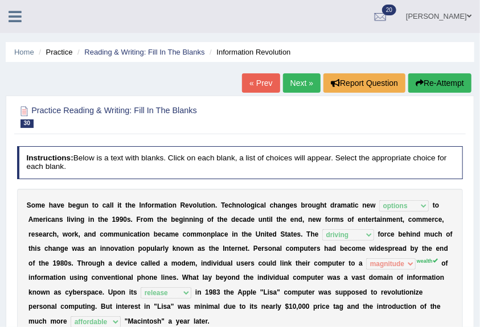
click at [296, 84] on link "Next »" at bounding box center [302, 82] width 38 height 19
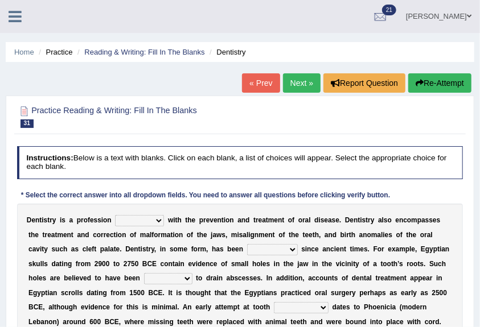
scroll to position [38, 0]
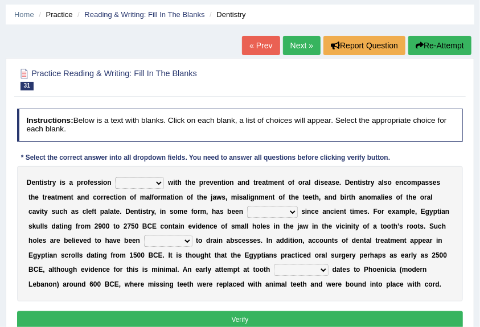
click at [125, 182] on select "agreed dealt concerned taken" at bounding box center [139, 183] width 49 height 11
select select "dealt"
click at [115, 178] on select "agreed dealt concerned taken" at bounding box center [139, 183] width 49 height 11
click at [247, 211] on select "criticized replaced practiced abandoned" at bounding box center [272, 212] width 51 height 11
select select "practiced"
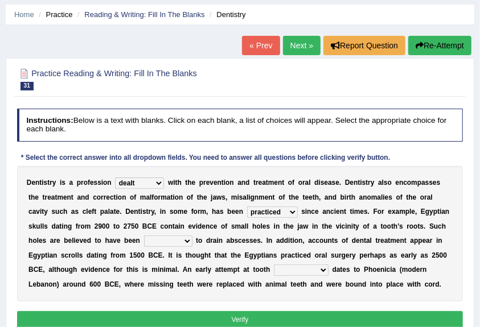
click at [247, 207] on select "criticized replaced practiced abandoned" at bounding box center [272, 212] width 51 height 11
click at [145, 244] on select "fluctuated laminated drilled sealed" at bounding box center [168, 241] width 48 height 11
select select "sealed"
click at [144, 236] on select "fluctuated laminated drilled sealed" at bounding box center [168, 241] width 48 height 11
click at [160, 239] on select "fluctuated laminated drilled sealed" at bounding box center [168, 241] width 48 height 11
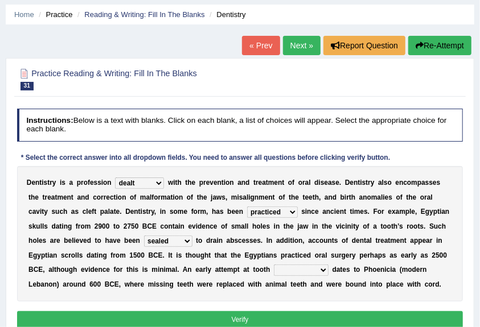
click at [291, 319] on button "Verify" at bounding box center [240, 320] width 446 height 17
click at [286, 272] on select "reparation sacrament restitution replacement" at bounding box center [301, 270] width 55 height 11
select select "replacement"
click at [274, 265] on select "reparation sacrament restitution replacement" at bounding box center [301, 270] width 55 height 11
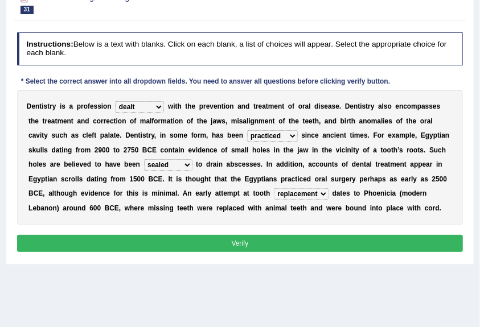
click at [273, 246] on button "Verify" at bounding box center [240, 243] width 446 height 17
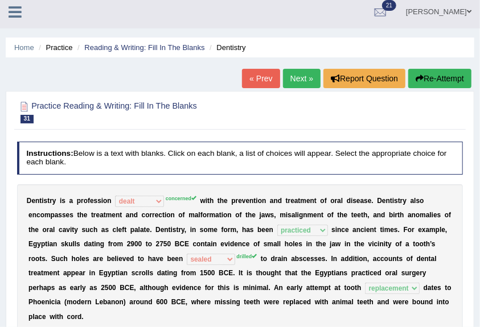
scroll to position [0, 0]
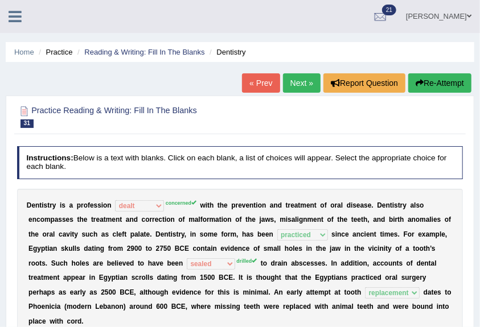
click at [292, 88] on link "Next »" at bounding box center [302, 82] width 38 height 19
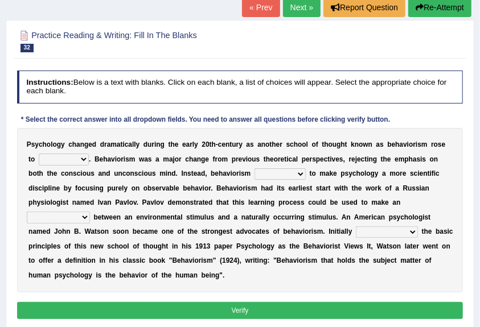
click at [61, 158] on select "dominance temptation challenge temper" at bounding box center [64, 159] width 50 height 11
select select "temptation"
click at [39, 154] on select "dominance temptation challenge temper" at bounding box center [64, 159] width 50 height 11
click at [269, 174] on select "reproached reproved strove rewove" at bounding box center [280, 174] width 51 height 11
select select "strove"
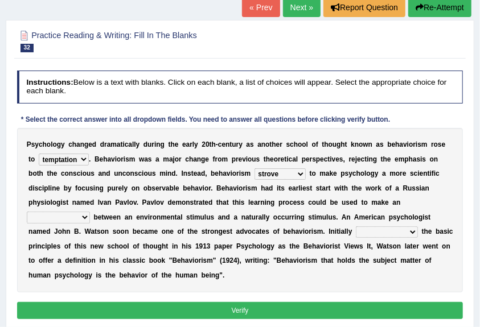
click at [255, 169] on select "reproached reproved strove rewove" at bounding box center [280, 174] width 51 height 11
click at [84, 215] on select "acclimatization association union combination" at bounding box center [58, 217] width 63 height 11
click at [27, 212] on select "acclimatization association union combination" at bounding box center [58, 217] width 63 height 11
click at [60, 220] on select "acclimatization association union combination" at bounding box center [58, 217] width 63 height 11
select select "association"
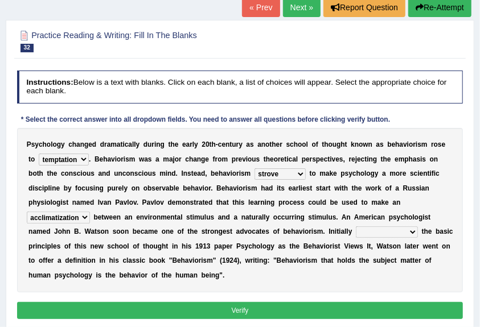
click at [27, 212] on select "acclimatization association union combination" at bounding box center [58, 217] width 63 height 11
click at [364, 231] on select "questioning foreshortening unburdening outlining" at bounding box center [387, 232] width 62 height 11
select select "outlining"
click at [356, 227] on select "questioning foreshortening unburdening outlining" at bounding box center [387, 232] width 62 height 11
click at [351, 313] on button "Verify" at bounding box center [240, 310] width 446 height 17
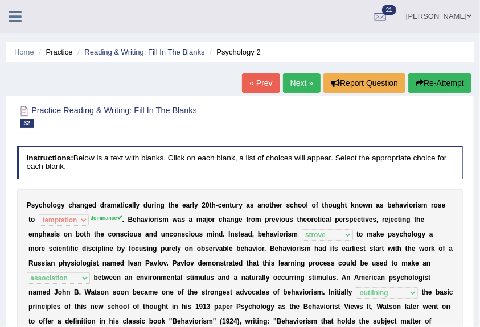
click at [298, 83] on link "Next »" at bounding box center [302, 82] width 38 height 19
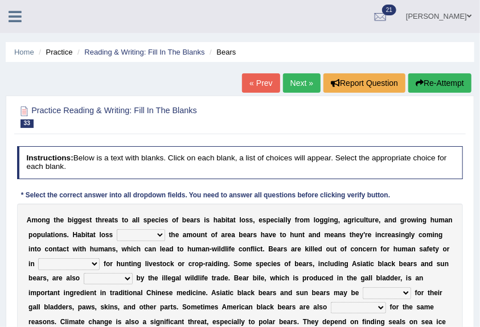
scroll to position [76, 0]
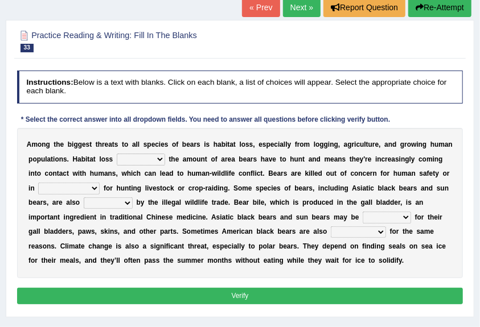
click at [145, 155] on select "increases reduces complies interacts" at bounding box center [141, 159] width 48 height 11
select select "reduces"
click at [117, 154] on select "increases reduces complies interacts" at bounding box center [141, 159] width 48 height 11
click at [64, 189] on select "coalition retaliation appreciation disinformation" at bounding box center [69, 188] width 62 height 11
select select "coalition"
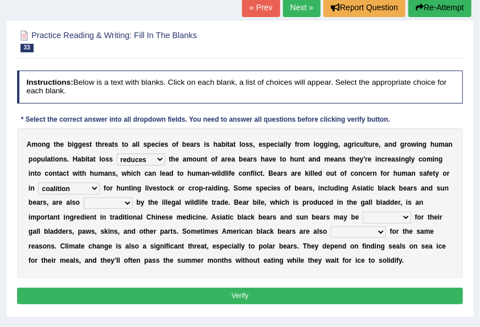
click at [38, 183] on select "coalition retaliation appreciation disinformation" at bounding box center [69, 188] width 62 height 11
click at [104, 200] on select "protected prohibited fattened threatened" at bounding box center [108, 203] width 49 height 11
select select "threatened"
click at [84, 198] on select "protected prohibited fattened threatened" at bounding box center [108, 203] width 49 height 11
click at [394, 218] on select "poached squelched coached blenched" at bounding box center [387, 217] width 48 height 11
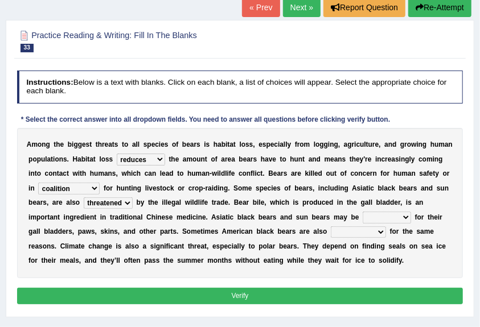
select select "poached"
click at [363, 212] on select "poached squelched coached blenched" at bounding box center [387, 217] width 48 height 11
click at [349, 233] on select "begot foreseen encountered targeted" at bounding box center [358, 232] width 55 height 11
select select "targeted"
click at [331, 227] on select "begot foreseen encountered targeted" at bounding box center [358, 232] width 55 height 11
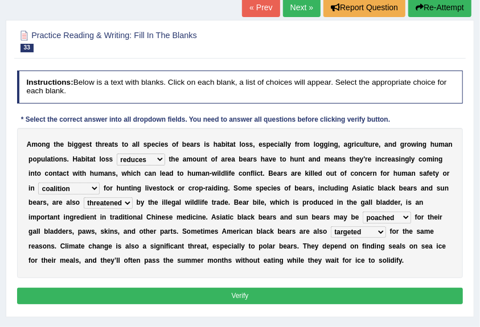
click at [347, 296] on button "Verify" at bounding box center [240, 296] width 446 height 17
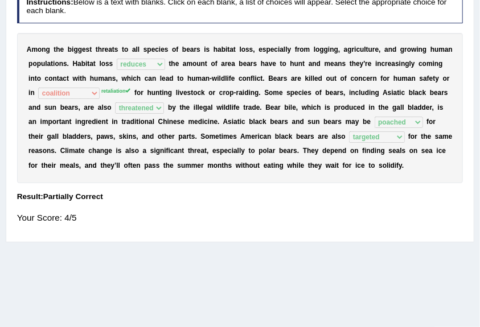
scroll to position [0, 0]
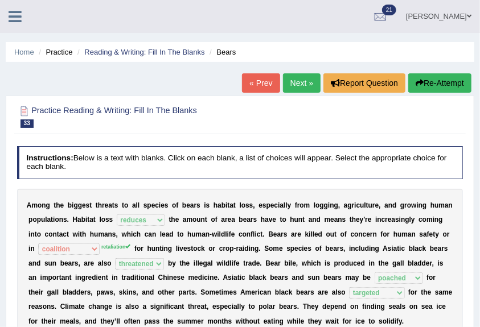
click at [288, 81] on link "Next »" at bounding box center [302, 82] width 38 height 19
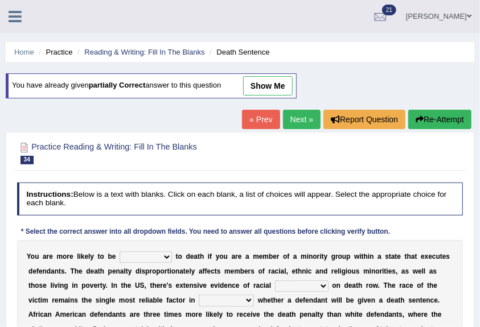
scroll to position [76, 0]
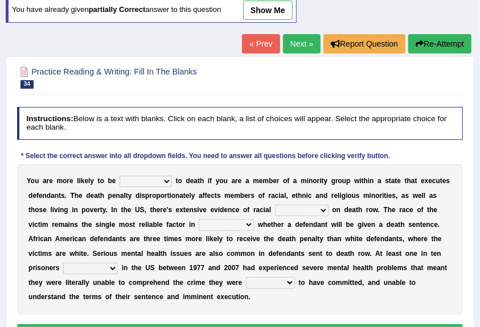
click at [158, 172] on div "Y o u a r e m o r e l i k e l y t o b e penalized blamed complained sentenced t…" at bounding box center [240, 240] width 446 height 150
click at [158, 176] on select "penalized blamed complained sentenced" at bounding box center [146, 181] width 52 height 11
select select "sentenced"
click at [120, 176] on select "penalized blamed complained sentenced" at bounding box center [146, 181] width 52 height 11
click at [292, 208] on select "bias equality appearance background" at bounding box center [302, 210] width 54 height 11
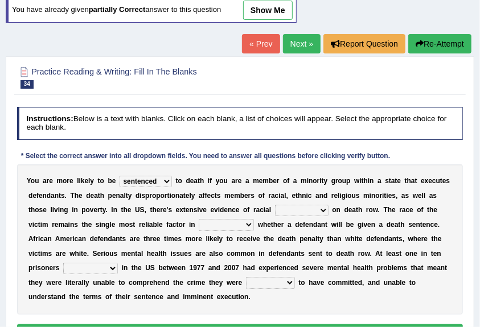
select select "bias"
click at [275, 205] on select "bias equality appearance background" at bounding box center [302, 210] width 54 height 11
click at [222, 222] on select "determining adjoining undermining examining" at bounding box center [226, 224] width 55 height 11
select select "determining"
click at [199, 219] on select "determining adjoining undermining examining" at bounding box center [226, 224] width 55 height 11
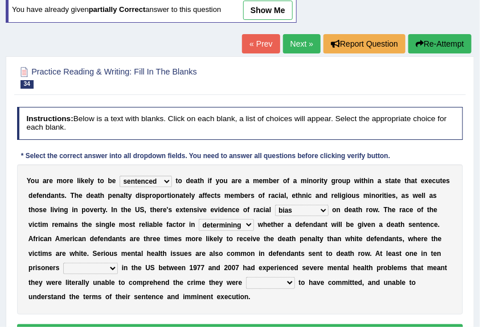
click at [93, 265] on select "electrocuted persecuted executed captured" at bounding box center [90, 268] width 55 height 11
select select "persecuted"
click at [63, 263] on select "electrocuted persecuted executed captured" at bounding box center [90, 268] width 55 height 11
click at [257, 283] on select "alleged acclaimed persuaded claimed" at bounding box center [270, 282] width 49 height 11
select select "alleged"
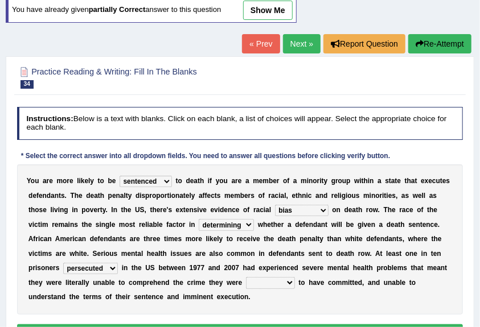
click at [246, 277] on select "alleged acclaimed persuaded claimed" at bounding box center [270, 282] width 49 height 11
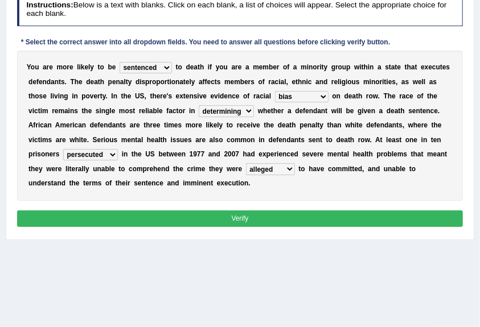
click at [290, 211] on button "Verify" at bounding box center [240, 219] width 446 height 17
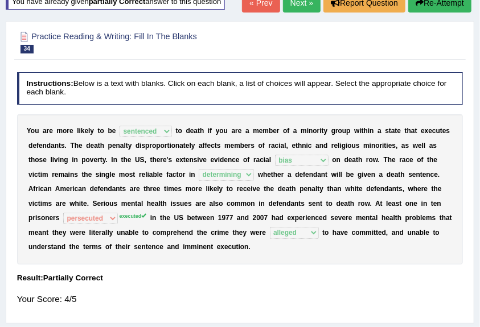
scroll to position [0, 0]
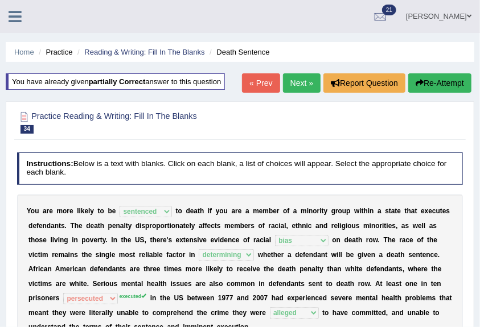
click at [305, 87] on link "Next »" at bounding box center [302, 82] width 38 height 19
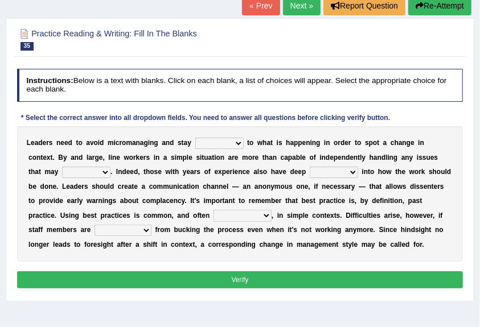
click at [206, 140] on select "complied connected precise concise" at bounding box center [219, 143] width 48 height 11
select select "connected"
click at [195, 138] on select "complied connected precise concise" at bounding box center [219, 143] width 48 height 11
click at [63, 171] on select "apprise rise encounter arise" at bounding box center [86, 172] width 48 height 11
select select "arise"
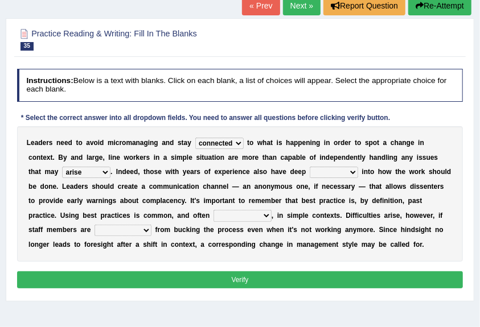
click at [62, 167] on select "apprise rise encounter arise" at bounding box center [86, 172] width 48 height 11
click at [310, 169] on select "incursion insight indignity indication" at bounding box center [334, 172] width 48 height 11
select select "insight"
click at [310, 167] on select "incursion insight indignity indication" at bounding box center [334, 172] width 48 height 11
click at [214, 212] on select "inappropriate apprehensive appropriate forbidden" at bounding box center [243, 215] width 58 height 11
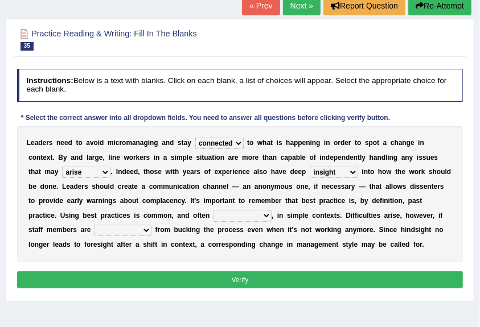
select select "appropriate"
click at [214, 210] on select "inappropriate apprehensive appropriate forbidden" at bounding box center [243, 215] width 58 height 11
click at [95, 228] on select "disarranged disinclined discouraged disintegrated" at bounding box center [123, 230] width 57 height 11
select select "discouraged"
click at [95, 225] on select "disarranged disinclined discouraged disintegrated" at bounding box center [123, 230] width 57 height 11
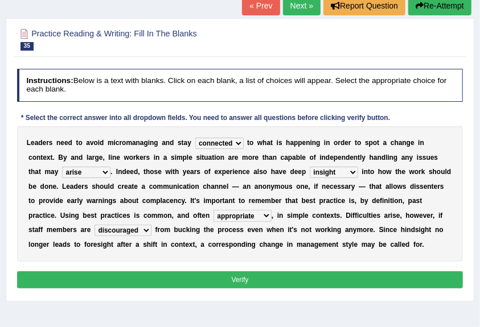
click at [196, 276] on button "Verify" at bounding box center [240, 280] width 446 height 17
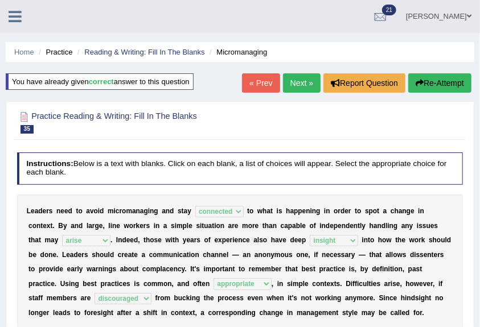
click at [302, 80] on link "Next »" at bounding box center [302, 82] width 38 height 19
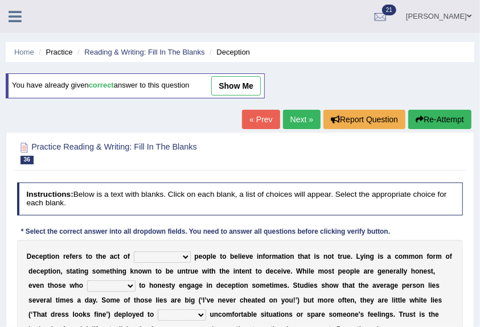
click at [292, 118] on link "Next »" at bounding box center [302, 119] width 38 height 19
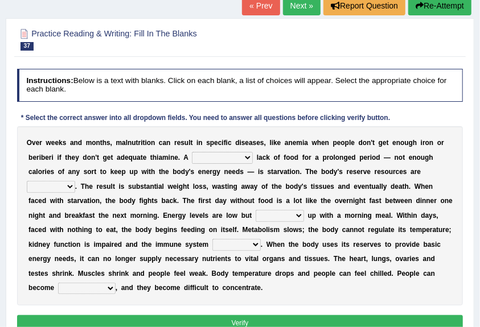
scroll to position [151, 0]
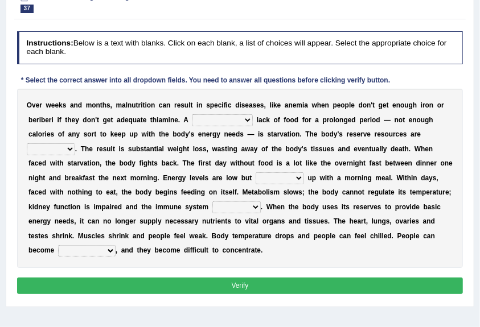
click at [249, 120] on select "severe distinguishing proper distinctive" at bounding box center [222, 119] width 61 height 11
select select "severe"
click at [192, 114] on select "severe distinguishing proper distinctive" at bounding box center [222, 119] width 61 height 11
click at [58, 149] on select "obsoleted depleted pelleted deleted" at bounding box center [51, 149] width 48 height 11
select select "depleted"
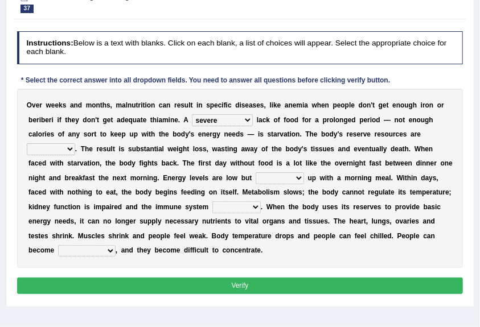
click at [27, 144] on select "obsoleted depleted pelleted deleted" at bounding box center [51, 149] width 48 height 11
click at [298, 180] on select "feed come chill pick" at bounding box center [280, 178] width 48 height 11
select select "come"
click at [256, 173] on select "feed come chill pick" at bounding box center [280, 178] width 48 height 11
click at [244, 199] on div "O v e r w e e k s a n d m o n t h s , m a l n u t r i t i o n c a n r e s u l t…" at bounding box center [240, 178] width 446 height 179
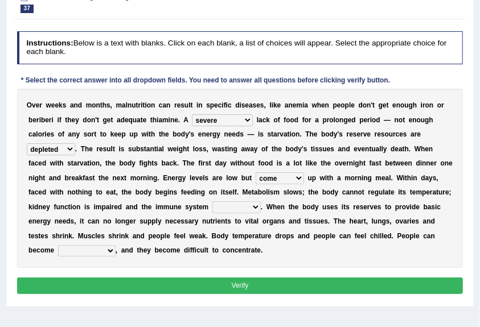
click at [246, 205] on select "deepens deafens weakens surpasses" at bounding box center [236, 207] width 48 height 11
select select "weakens"
click at [212, 202] on select "deepens deafens weakens surpasses" at bounding box center [236, 207] width 48 height 11
click at [62, 254] on select "irritable commutable indisputable transportable" at bounding box center [87, 250] width 58 height 11
select select "irritable"
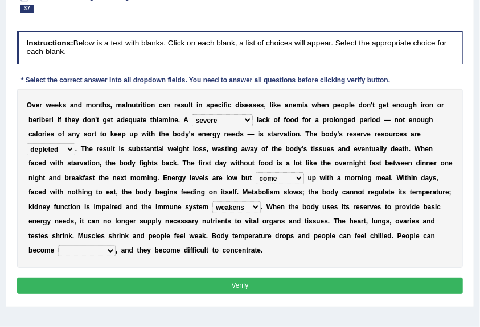
click at [58, 245] on select "irritable commutable indisputable transportable" at bounding box center [87, 250] width 58 height 11
click at [113, 286] on button "Verify" at bounding box center [240, 286] width 446 height 17
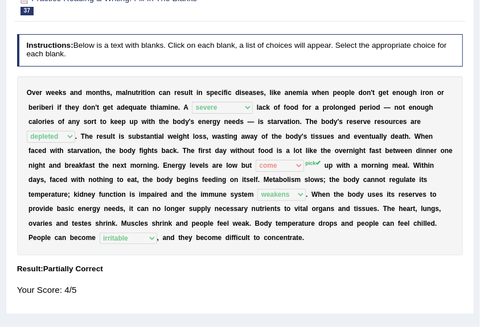
scroll to position [0, 0]
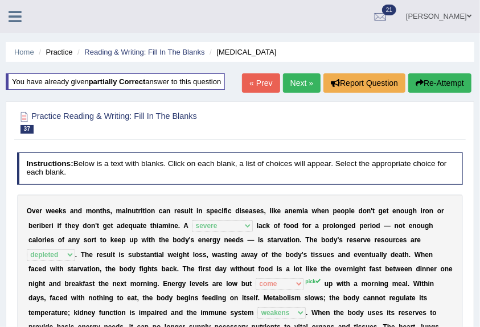
click at [296, 81] on link "Next »" at bounding box center [302, 82] width 38 height 19
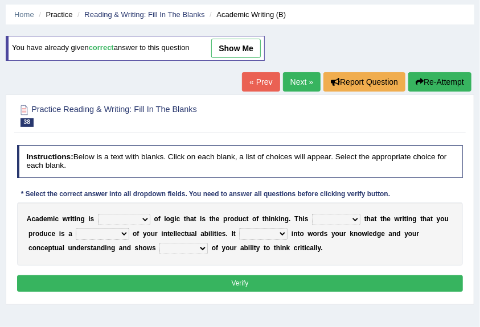
click at [130, 216] on select "expectation entitlement expression exchange" at bounding box center [124, 219] width 52 height 11
select select "expression"
click at [98, 214] on select "expectation entitlement expression exchange" at bounding box center [124, 219] width 52 height 11
click at [335, 214] on select "means questions stipulates answers" at bounding box center [336, 219] width 48 height 11
select select "means"
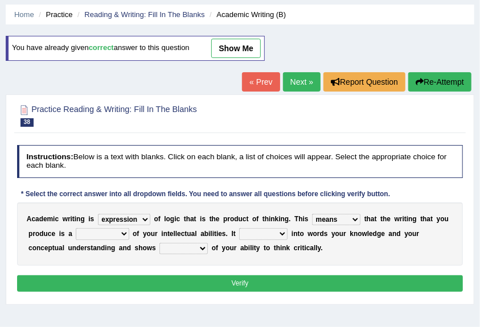
click at [312, 214] on select "means questions stipulates answers" at bounding box center [336, 219] width 48 height 11
click at [105, 231] on select "redundancy mission credit reflection" at bounding box center [102, 233] width 53 height 11
select select "reflection"
click at [76, 228] on select "redundancy mission credit reflection" at bounding box center [102, 233] width 53 height 11
click at [259, 234] on select "enriches shows allows puts" at bounding box center [263, 233] width 48 height 11
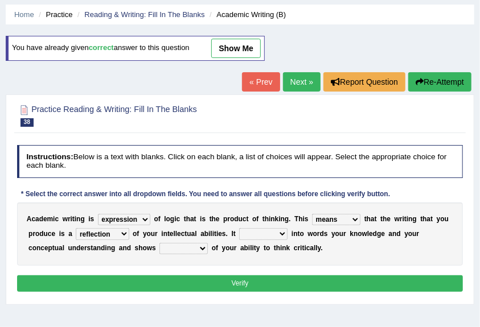
select select "puts"
click at [239, 228] on select "enriches shows allows puts" at bounding box center [263, 233] width 48 height 11
click at [183, 249] on select "hassle excuse capacity evidence" at bounding box center [183, 248] width 48 height 11
select select "capacity"
click at [159, 243] on select "hassle excuse capacity evidence" at bounding box center [183, 248] width 48 height 11
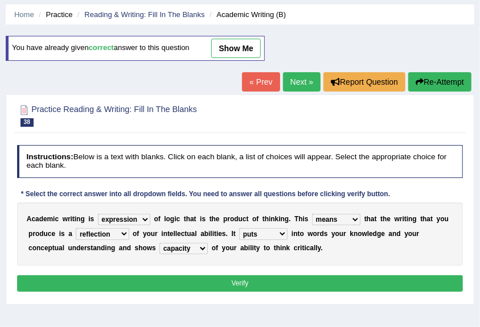
click at [192, 278] on button "Verify" at bounding box center [240, 284] width 446 height 17
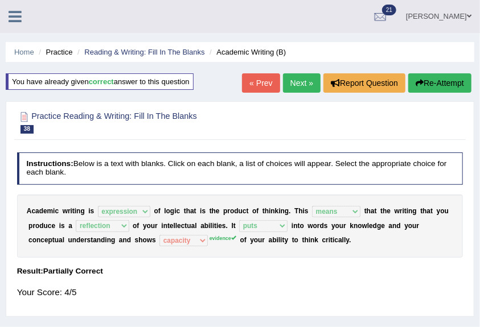
click at [306, 79] on link "Next »" at bounding box center [302, 82] width 38 height 19
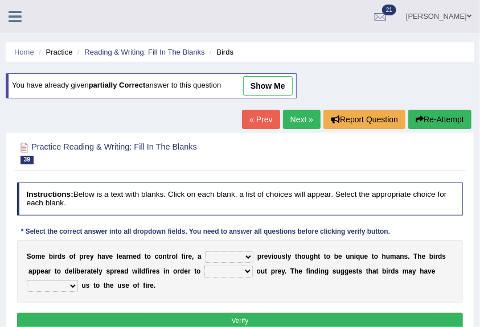
scroll to position [76, 0]
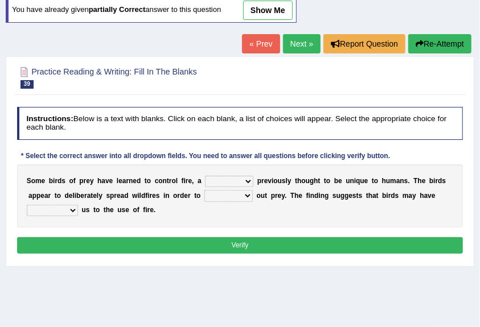
click at [232, 179] on select "question profile tale skill" at bounding box center [229, 181] width 48 height 11
select select "skill"
click at [205, 176] on select "question profile tale skill" at bounding box center [229, 181] width 48 height 11
click at [222, 194] on select "prevent limit span flush" at bounding box center [228, 195] width 48 height 11
click at [67, 210] on select "prophesied beaten transmitted forced" at bounding box center [52, 210] width 51 height 11
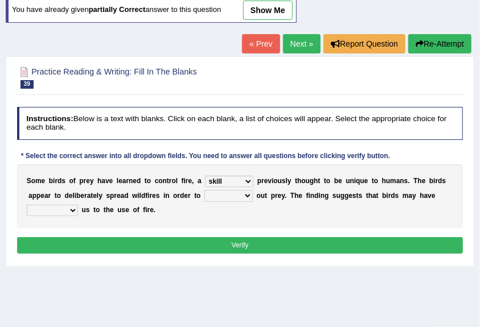
select select "transmitted"
click at [27, 205] on select "prophesied beaten transmitted forced" at bounding box center [52, 210] width 51 height 11
click at [67, 211] on select "prophesied beaten transmitted forced" at bounding box center [52, 210] width 51 height 11
click at [239, 195] on select "prevent limit span flush" at bounding box center [228, 195] width 48 height 11
select select "flush"
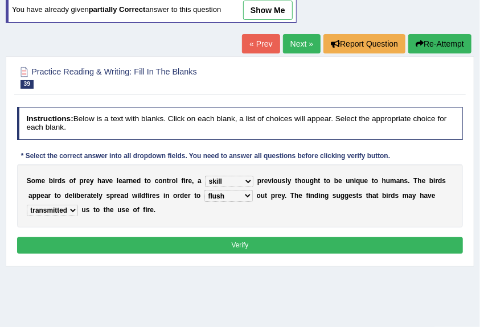
click at [204, 190] on select "prevent limit span flush" at bounding box center [228, 195] width 48 height 11
click at [222, 253] on div "Instructions: Below is a text with blanks. Click on each blank, a list of choic…" at bounding box center [239, 182] width 451 height 159
click at [222, 252] on div "Instructions: Below is a text with blanks. Click on each blank, a list of choic…" at bounding box center [239, 182] width 451 height 159
click at [224, 243] on button "Verify" at bounding box center [240, 245] width 446 height 17
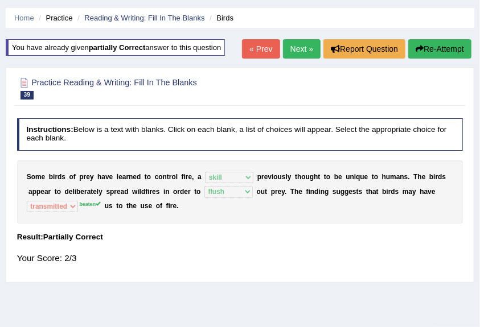
scroll to position [0, 0]
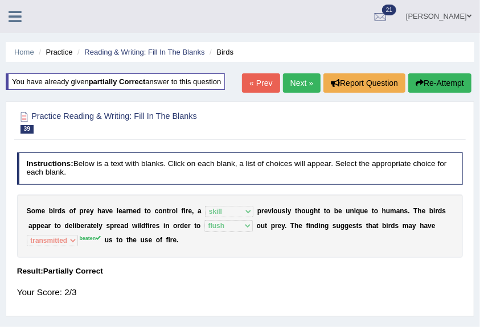
click at [290, 90] on link "Next »" at bounding box center [302, 82] width 38 height 19
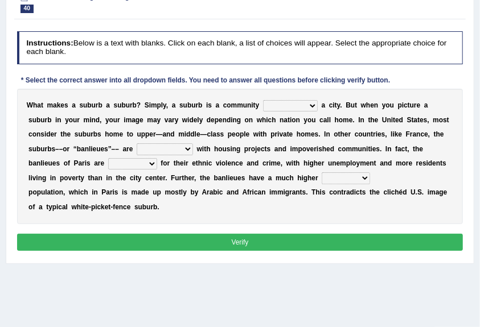
click at [295, 103] on select "lying locating situating surrounding" at bounding box center [290, 105] width 55 height 11
select select "surrounding"
click at [263, 100] on select "lying locating situating surrounding" at bounding box center [290, 105] width 55 height 11
click at [157, 147] on select "antonymous antibiotic synonymous synthetic" at bounding box center [165, 149] width 56 height 11
select select "synthetic"
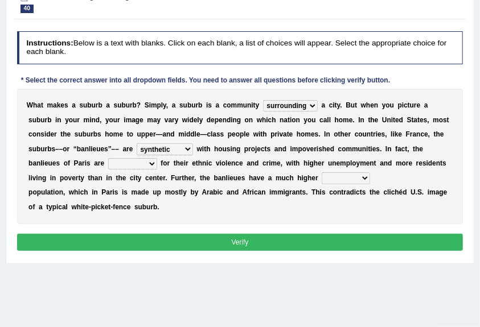
click at [137, 144] on select "antonymous antibiotic synonymous synthetic" at bounding box center [165, 149] width 56 height 11
click at [130, 161] on select "clamorous sensitive famous notorious" at bounding box center [132, 163] width 49 height 11
select select "famous"
click at [108, 158] on select "clamorous sensitive famous notorious" at bounding box center [132, 163] width 49 height 11
click at [363, 177] on select "local young immigrant senior" at bounding box center [346, 178] width 48 height 11
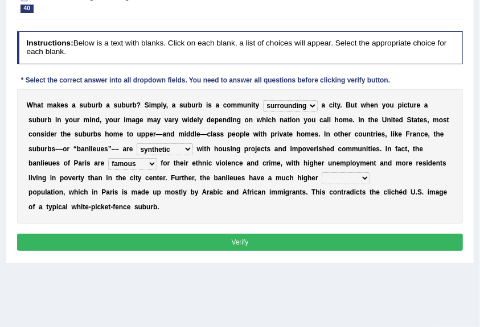
select select "local"
click at [322, 173] on select "local young immigrant senior" at bounding box center [346, 178] width 48 height 11
click at [187, 241] on button "Verify" at bounding box center [240, 242] width 446 height 17
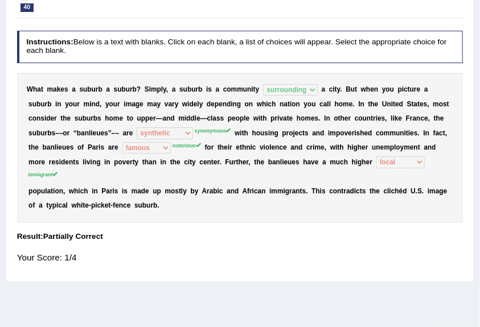
scroll to position [46, 0]
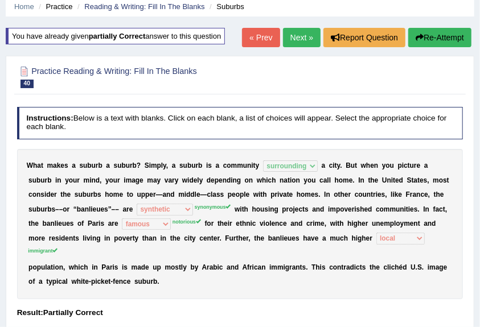
click at [191, 223] on div "W h a t m a k e s a s u b u r b a s u b u r b ? S i m p l y , a s u b u r b i s…" at bounding box center [240, 224] width 446 height 150
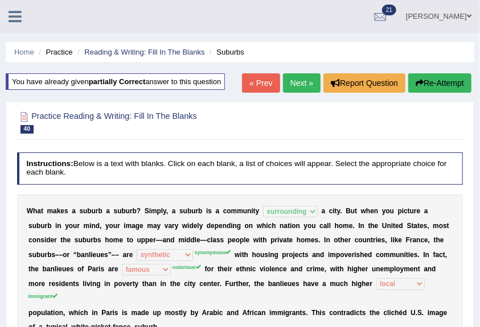
click at [5, 15] on link at bounding box center [15, 15] width 30 height 17
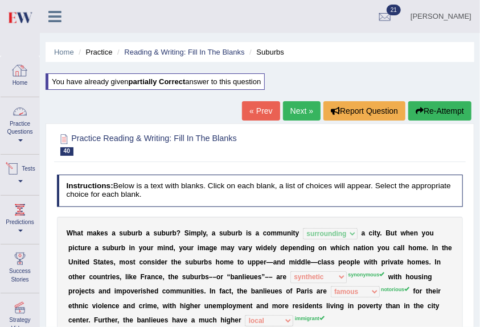
click at [22, 175] on div at bounding box center [13, 169] width 17 height 17
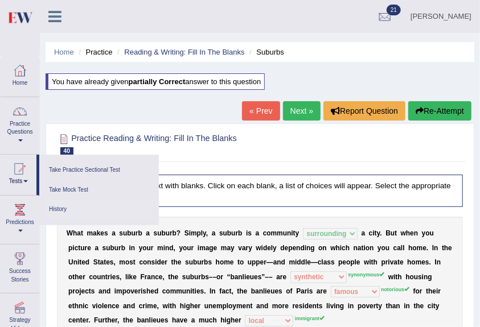
click at [62, 207] on link "History" at bounding box center [99, 210] width 108 height 20
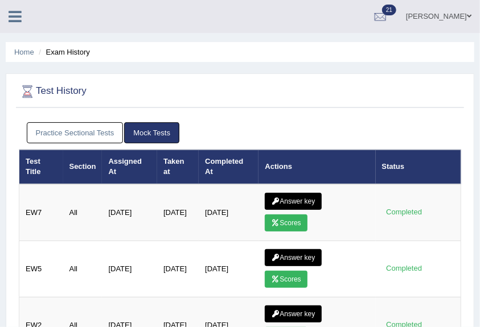
click at [292, 215] on link "Scores" at bounding box center [286, 223] width 42 height 17
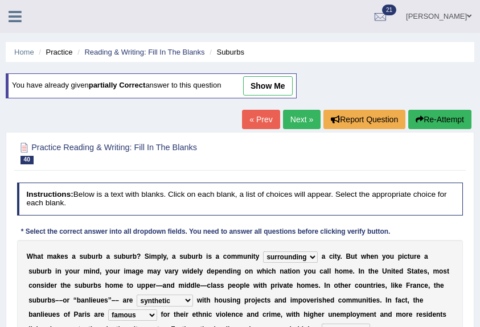
select select "surrounding"
select select "synthetic"
select select "famous"
select select "local"
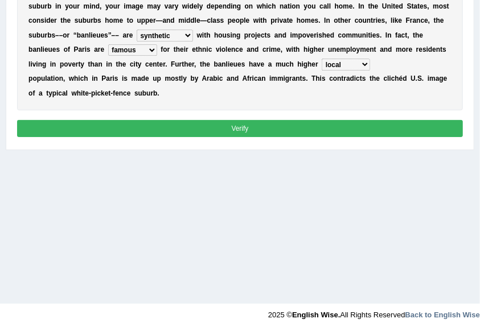
scroll to position [228, 0]
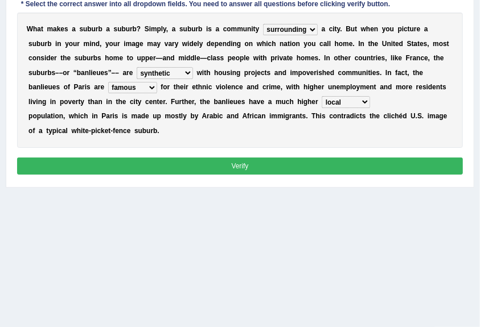
click at [169, 67] on select "antonymous antibiotic synonymous synthetic" at bounding box center [165, 72] width 56 height 11
select select "antonymous"
click at [137, 67] on select "antonymous antibiotic synonymous synthetic" at bounding box center [165, 72] width 56 height 11
click at [168, 158] on button "Verify" at bounding box center [240, 166] width 446 height 17
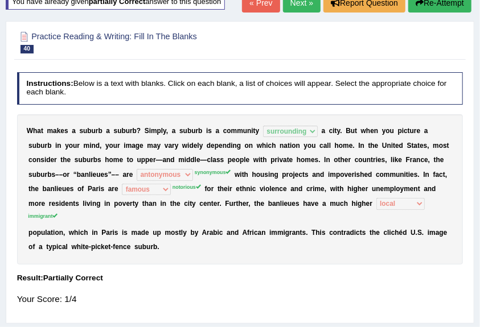
scroll to position [0, 0]
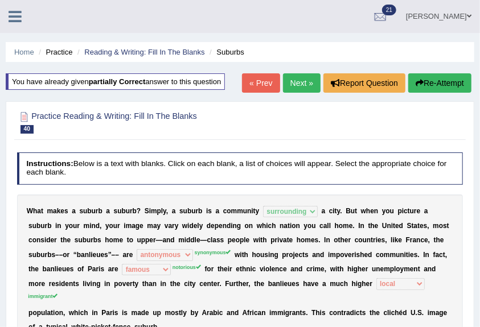
click at [302, 80] on link "Next »" at bounding box center [302, 82] width 38 height 19
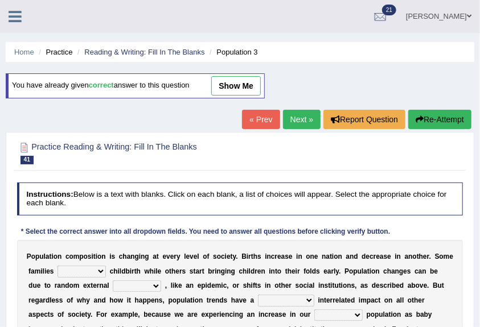
scroll to position [76, 0]
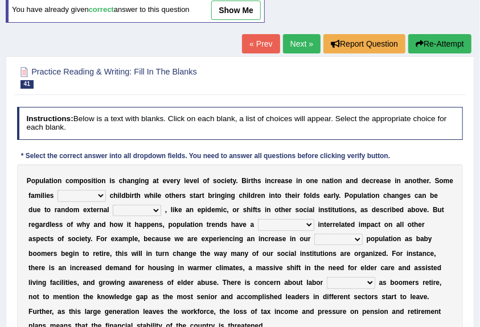
click at [81, 195] on select "demand default deliver delay" at bounding box center [82, 195] width 48 height 11
select select "delay"
click at [58, 190] on select "demand default deliver delay" at bounding box center [82, 195] width 48 height 11
click at [128, 211] on select "variations fortune formation forces" at bounding box center [137, 210] width 48 height 11
select select "forces"
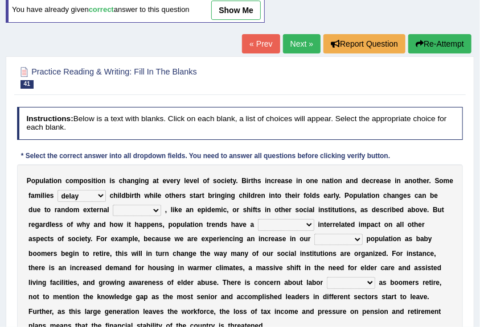
click at [113, 205] on select "variations fortune formation forces" at bounding box center [137, 210] width 48 height 11
click at [273, 224] on select "tremendous tenuous tremulous spontaneous" at bounding box center [286, 224] width 56 height 11
select select "tremendous"
click at [258, 219] on select "tremendous tenuous tremulous spontaneous" at bounding box center [286, 224] width 56 height 11
click at [314, 240] on select "tertiary senior junior primary" at bounding box center [338, 239] width 48 height 11
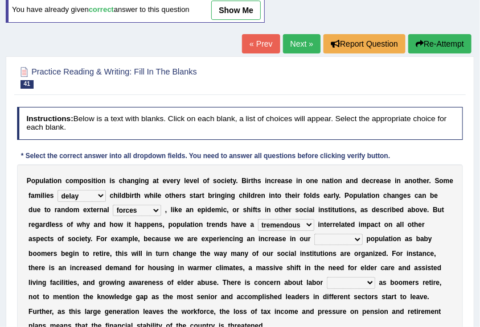
select select "primary"
click at [314, 234] on select "tertiary senior junior primary" at bounding box center [338, 239] width 48 height 11
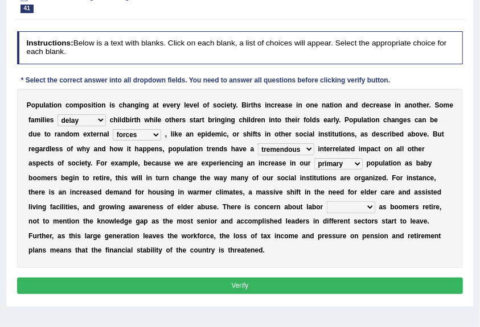
click at [327, 203] on select "shortcuts shortfalls shortages shorthand" at bounding box center [351, 207] width 48 height 11
select select "shortages"
click at [327, 202] on select "shortcuts shortfalls shortages shorthand" at bounding box center [351, 207] width 48 height 11
click at [271, 282] on button "Verify" at bounding box center [240, 286] width 446 height 17
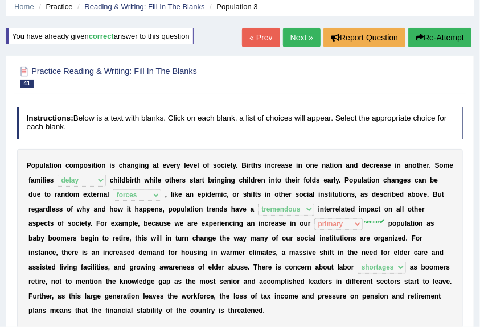
scroll to position [0, 0]
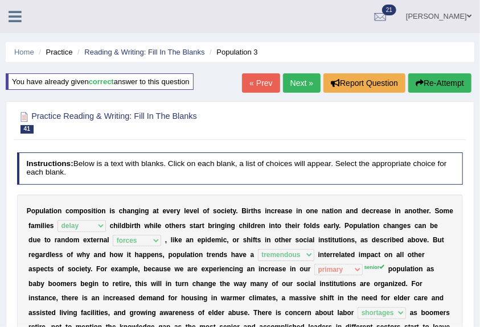
click at [309, 79] on link "Next »" at bounding box center [302, 82] width 38 height 19
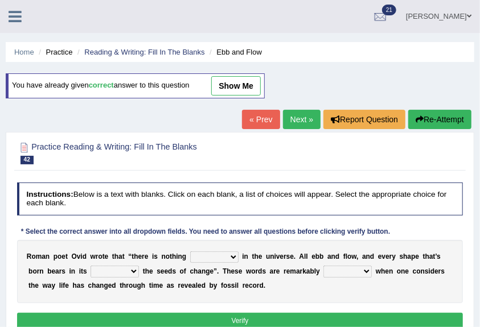
click at [208, 253] on select "orthodox volatile constant cheap" at bounding box center [214, 257] width 48 height 11
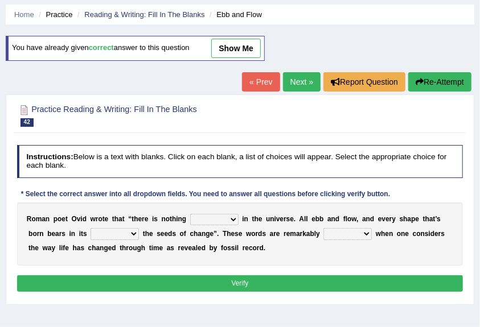
click at [215, 214] on select "orthodox volatile constant cheap" at bounding box center [214, 219] width 48 height 11
select select "constant"
click at [190, 214] on select "orthodox volatile constant cheap" at bounding box center [214, 219] width 48 height 11
click at [118, 233] on select "heart limb womb brain" at bounding box center [115, 233] width 48 height 11
select select "womb"
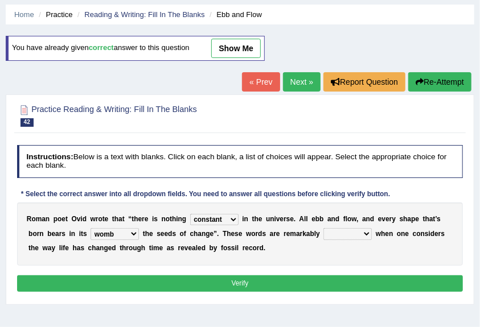
click at [91, 228] on select "heart limb womb brain" at bounding box center [115, 233] width 48 height 11
click at [359, 232] on select "prevalent detached relevant dominant" at bounding box center [347, 233] width 48 height 11
click at [205, 271] on div "Instructions: Below is a text with blanks. Click on each blank, a list of choic…" at bounding box center [239, 220] width 451 height 159
click at [202, 278] on button "Verify" at bounding box center [240, 284] width 446 height 17
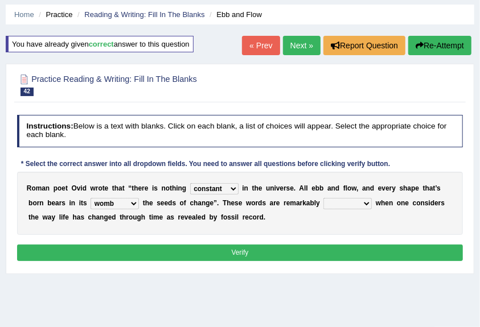
click at [344, 202] on select "prevalent detached relevant dominant" at bounding box center [347, 203] width 48 height 11
select select "dominant"
click at [323, 198] on select "prevalent detached relevant dominant" at bounding box center [347, 203] width 48 height 11
click at [273, 245] on button "Verify" at bounding box center [240, 253] width 446 height 17
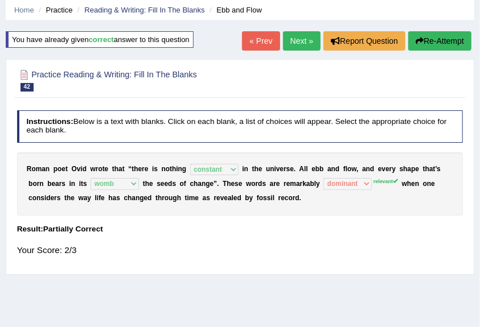
scroll to position [0, 0]
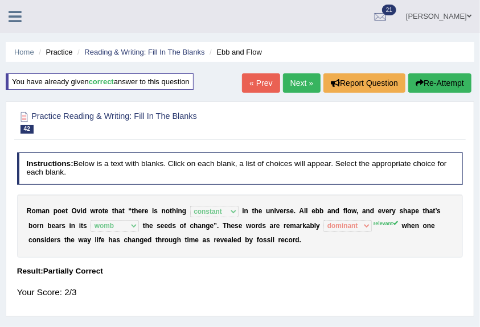
click at [294, 81] on link "Next »" at bounding box center [302, 82] width 38 height 19
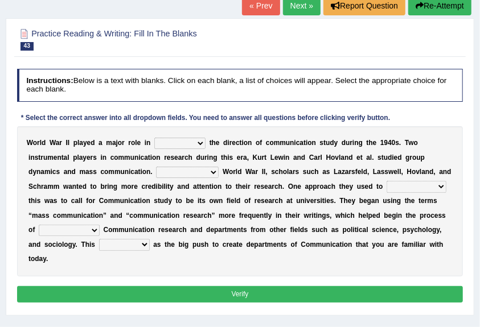
click at [192, 141] on select "shaping sharpening shunning shivering" at bounding box center [179, 143] width 51 height 11
select select "shaping"
click at [154, 138] on select "shaping sharpening shunning shivering" at bounding box center [179, 143] width 51 height 11
click at [176, 168] on select "Being followed To be followed Following Followed" at bounding box center [187, 172] width 63 height 11
select select "Following"
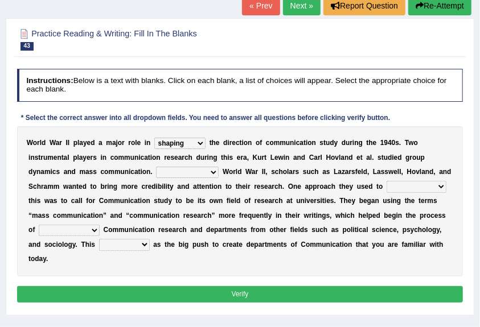
click at [156, 167] on select "Being followed To be followed Following Followed" at bounding box center [187, 172] width 63 height 11
click at [404, 184] on select "accompany accomplish acknowledge accommodate" at bounding box center [417, 186] width 60 height 11
select select "acknowledge"
click at [387, 181] on select "accompany accomplish acknowledge accommodate" at bounding box center [417, 186] width 60 height 11
click at [84, 225] on select "discharging distinguishing disputing displaying" at bounding box center [69, 230] width 61 height 11
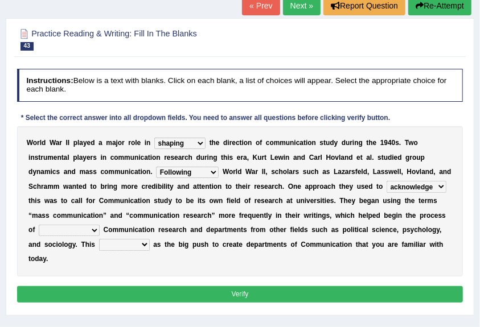
select select "discharging"
click at [39, 225] on select "discharging distinguishing disputing displaying" at bounding box center [69, 230] width 61 height 11
click at [108, 244] on select "served considered regarded provided" at bounding box center [124, 244] width 51 height 11
select select "served"
click at [99, 239] on select "served considered regarded provided" at bounding box center [124, 244] width 51 height 11
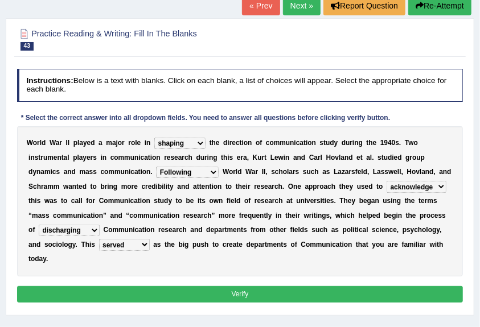
click at [142, 289] on button "Verify" at bounding box center [240, 294] width 446 height 17
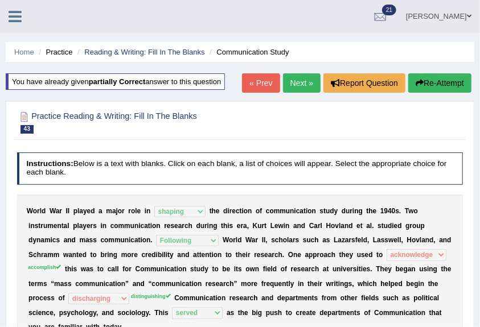
click at [290, 76] on link "Next »" at bounding box center [302, 82] width 38 height 19
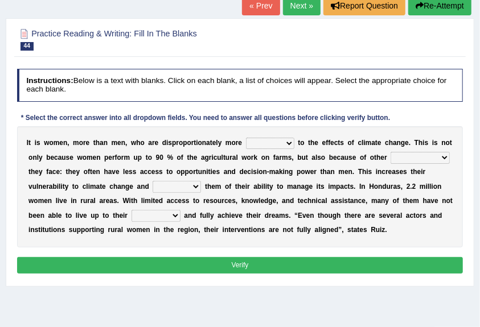
click at [253, 141] on select "defensive beatable vulnerable defective" at bounding box center [270, 143] width 48 height 11
select select "vulnerable"
click at [246, 138] on select "defensive beatable vulnerable defective" at bounding box center [270, 143] width 48 height 11
click at [292, 142] on select "defensive beatable vulnerable defective" at bounding box center [270, 143] width 48 height 11
click at [212, 208] on div "I t i s w o m e n , m o r e t h a n m e n , w h o a r e d i s p r o p o r t i o…" at bounding box center [240, 186] width 446 height 121
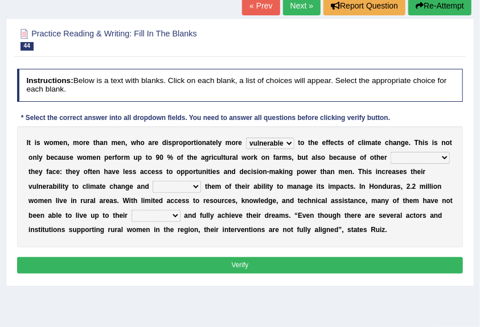
click at [415, 157] on select "chances challenges awkwardness changes" at bounding box center [420, 157] width 59 height 11
select select "challenges"
click at [391, 152] on select "chances challenges awkwardness changes" at bounding box center [420, 157] width 59 height 11
click at [179, 188] on select "deprives caprices deposits thrives" at bounding box center [177, 186] width 48 height 11
select select "deprives"
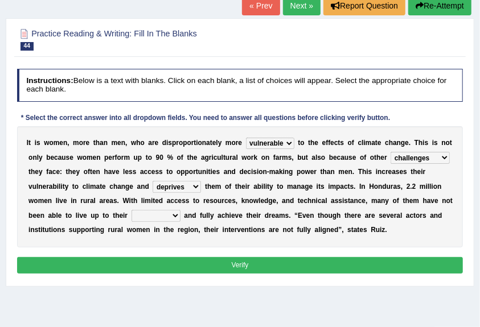
click at [153, 181] on select "deprives caprices deposits thrives" at bounding box center [177, 186] width 48 height 11
click at [155, 216] on select "endurance patience capacities publicity" at bounding box center [156, 215] width 49 height 11
select select "capacities"
click at [132, 210] on select "endurance patience capacities publicity" at bounding box center [156, 215] width 49 height 11
click at [222, 261] on button "Verify" at bounding box center [240, 265] width 446 height 17
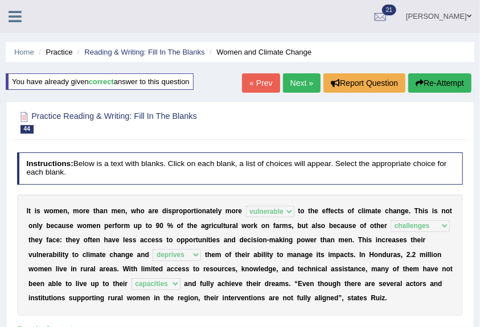
click at [303, 80] on link "Next »" at bounding box center [302, 82] width 38 height 19
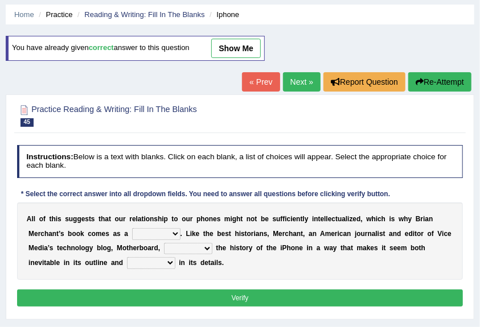
click at [165, 233] on select "privilege relief demotion flash" at bounding box center [156, 233] width 48 height 11
select select "flash"
click at [132, 228] on select "privilege relief demotion flash" at bounding box center [156, 233] width 48 height 11
click at [198, 247] on select "enriches unpacks detours contorts" at bounding box center [188, 248] width 48 height 11
select select "unpacks"
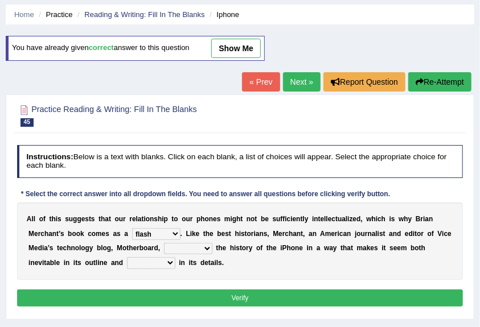
click at [164, 243] on select "enriches unpacks detours contorts" at bounding box center [188, 248] width 48 height 11
click at [163, 261] on select "surprises surprised surprising surprise" at bounding box center [151, 262] width 48 height 11
select select "surprise"
click at [127, 257] on select "surprises surprised surprising surprise" at bounding box center [151, 262] width 48 height 11
click at [204, 297] on button "Verify" at bounding box center [240, 298] width 446 height 17
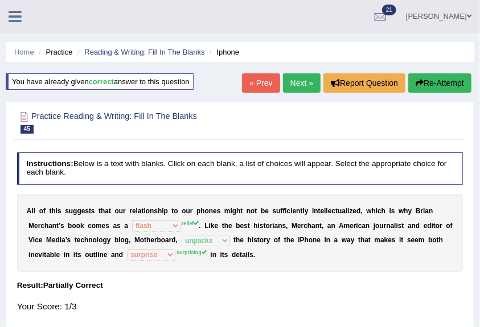
click at [315, 82] on link "Next »" at bounding box center [302, 82] width 38 height 19
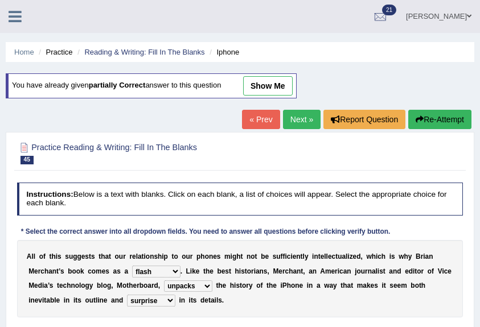
select select "flash"
select select "unpacks"
select select "surprise"
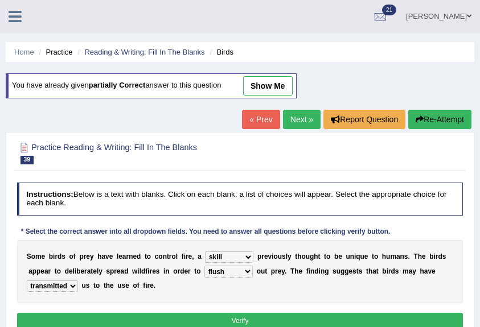
select select "skill"
select select "flush"
select select "transmitted"
click at [15, 18] on icon at bounding box center [15, 16] width 13 height 15
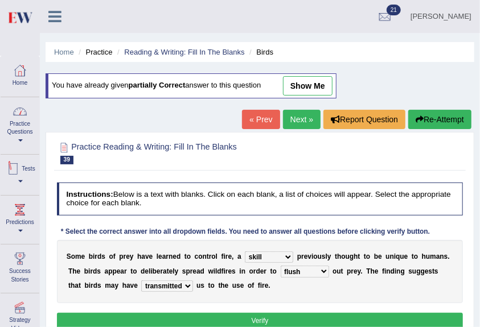
click at [21, 178] on link "Tests" at bounding box center [20, 173] width 39 height 37
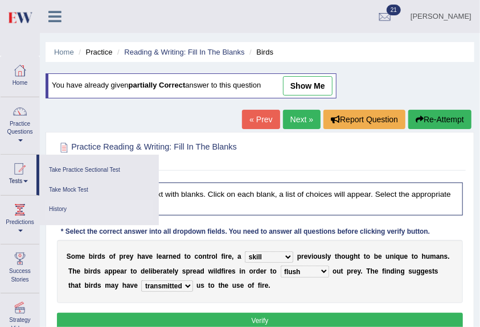
click at [57, 211] on link "History" at bounding box center [99, 210] width 108 height 20
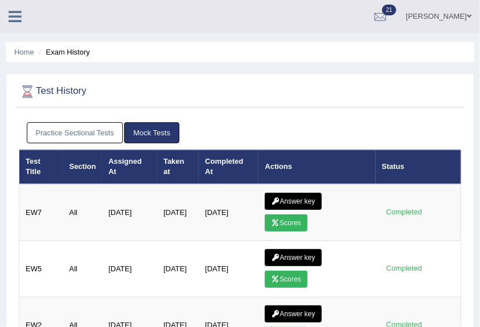
click at [90, 131] on link "Practice Sectional Tests" at bounding box center [75, 132] width 97 height 21
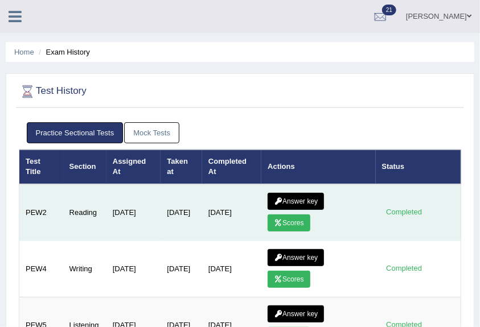
click at [294, 219] on link "Scores" at bounding box center [289, 223] width 42 height 17
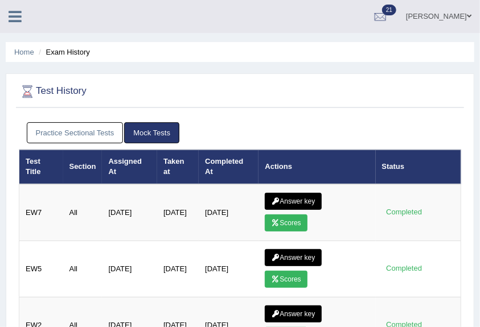
click at [312, 194] on link "Answer key" at bounding box center [293, 201] width 56 height 17
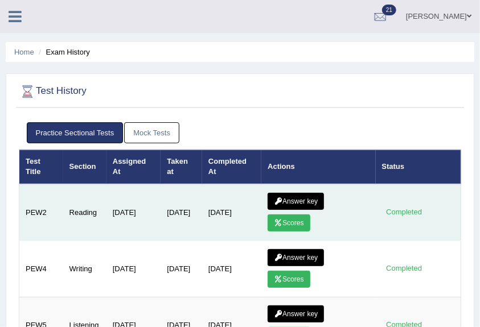
click at [289, 199] on link "Answer key" at bounding box center [296, 201] width 56 height 17
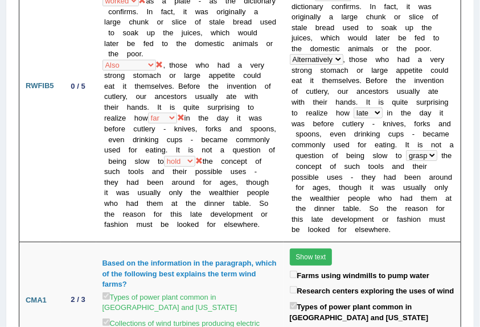
scroll to position [2012, 0]
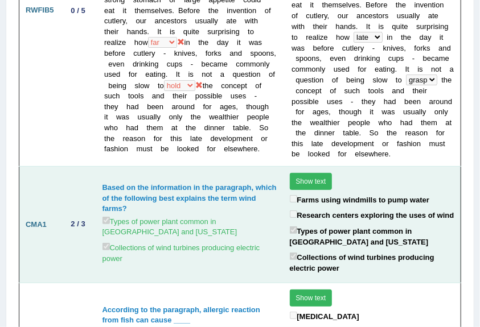
click at [310, 173] on button "Show text" at bounding box center [311, 181] width 43 height 17
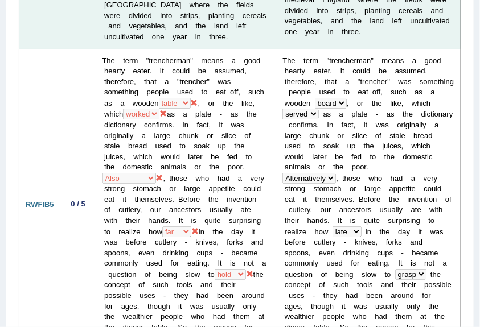
scroll to position [0, 0]
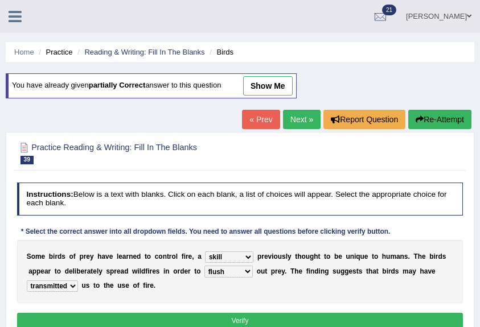
select select "skill"
select select "flush"
select select "transmitted"
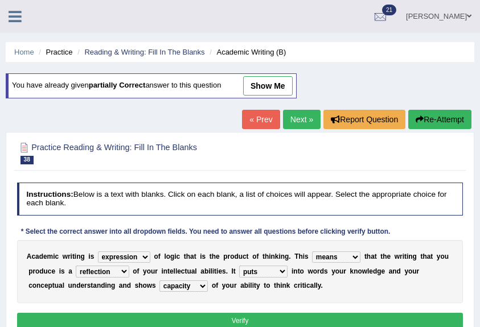
select select "expression"
select select "means"
select select "reflection"
select select "puts"
select select "capacity"
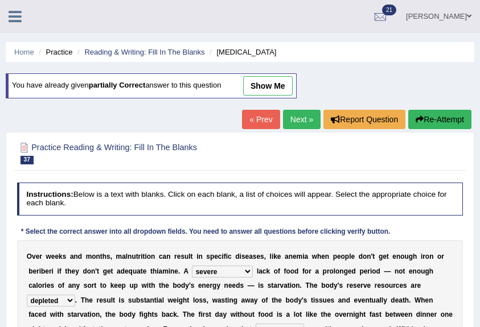
select select "severe"
select select "depleted"
select select "come"
select select "weakens"
select select "irritable"
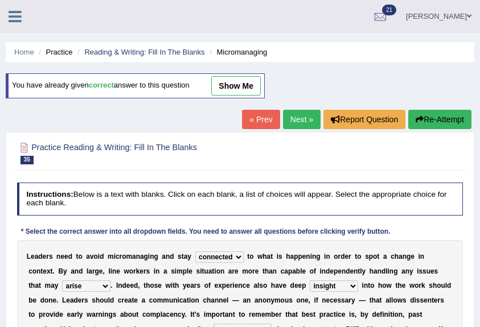
select select "connected"
select select "arise"
select select "insight"
select select "appropriate"
select select "discouraged"
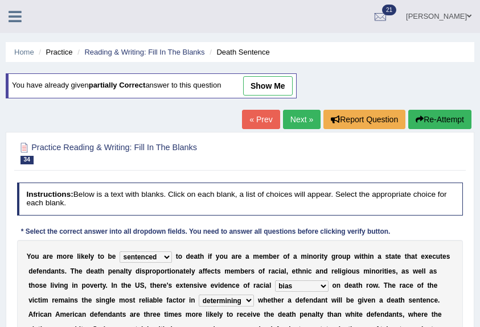
select select "sentenced"
select select "bias"
select select "determining"
select select "persecuted"
select select "alleged"
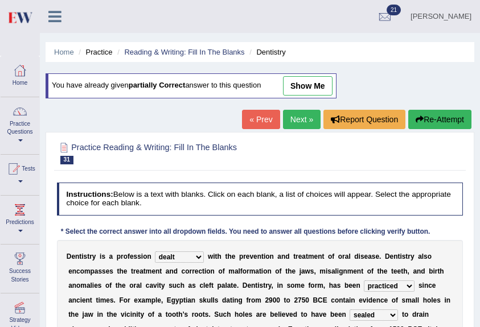
select select "dealt"
select select "practiced"
select select "sealed"
select select "replacement"
click at [26, 185] on link "Tests" at bounding box center [20, 173] width 39 height 37
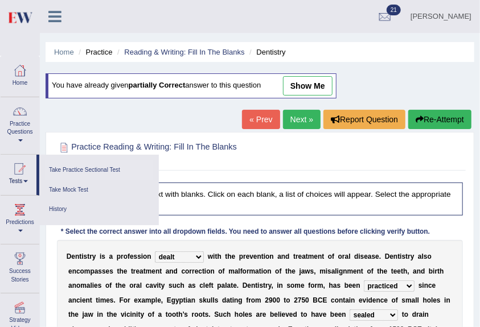
click at [89, 172] on link "Take Practice Sectional Test" at bounding box center [99, 171] width 108 height 20
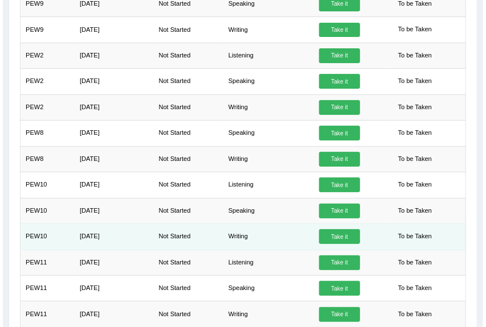
scroll to position [507, 0]
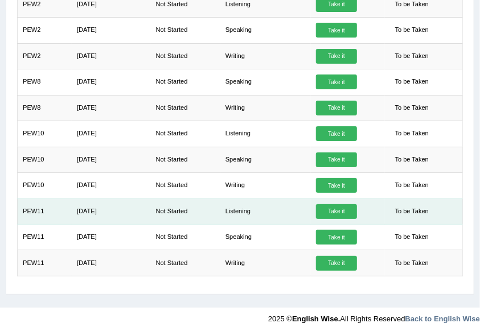
click at [348, 208] on link "Take it" at bounding box center [336, 211] width 41 height 15
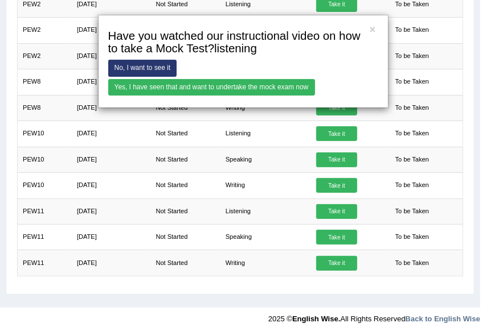
click at [208, 93] on link "Yes, I have seen that and want to undertake the mock exam now" at bounding box center [211, 87] width 207 height 17
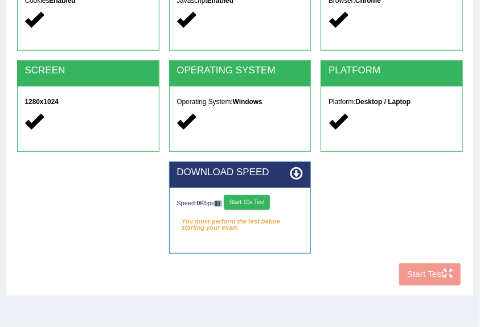
scroll to position [228, 0]
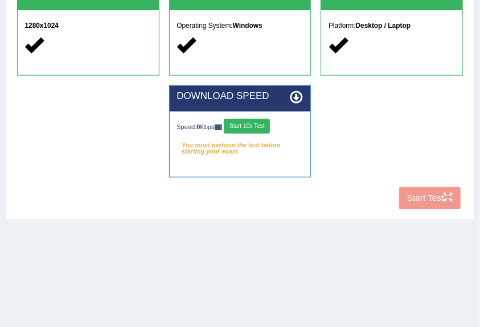
click at [255, 128] on button "Start 10s Test" at bounding box center [247, 126] width 46 height 15
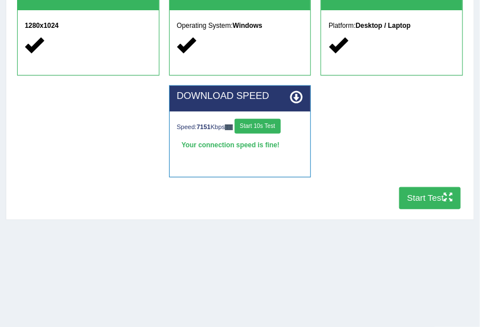
click at [429, 203] on button "Start Test" at bounding box center [430, 198] width 62 height 22
click at [438, 204] on button "Start Test" at bounding box center [430, 198] width 62 height 22
